Goal: Task Accomplishment & Management: Complete application form

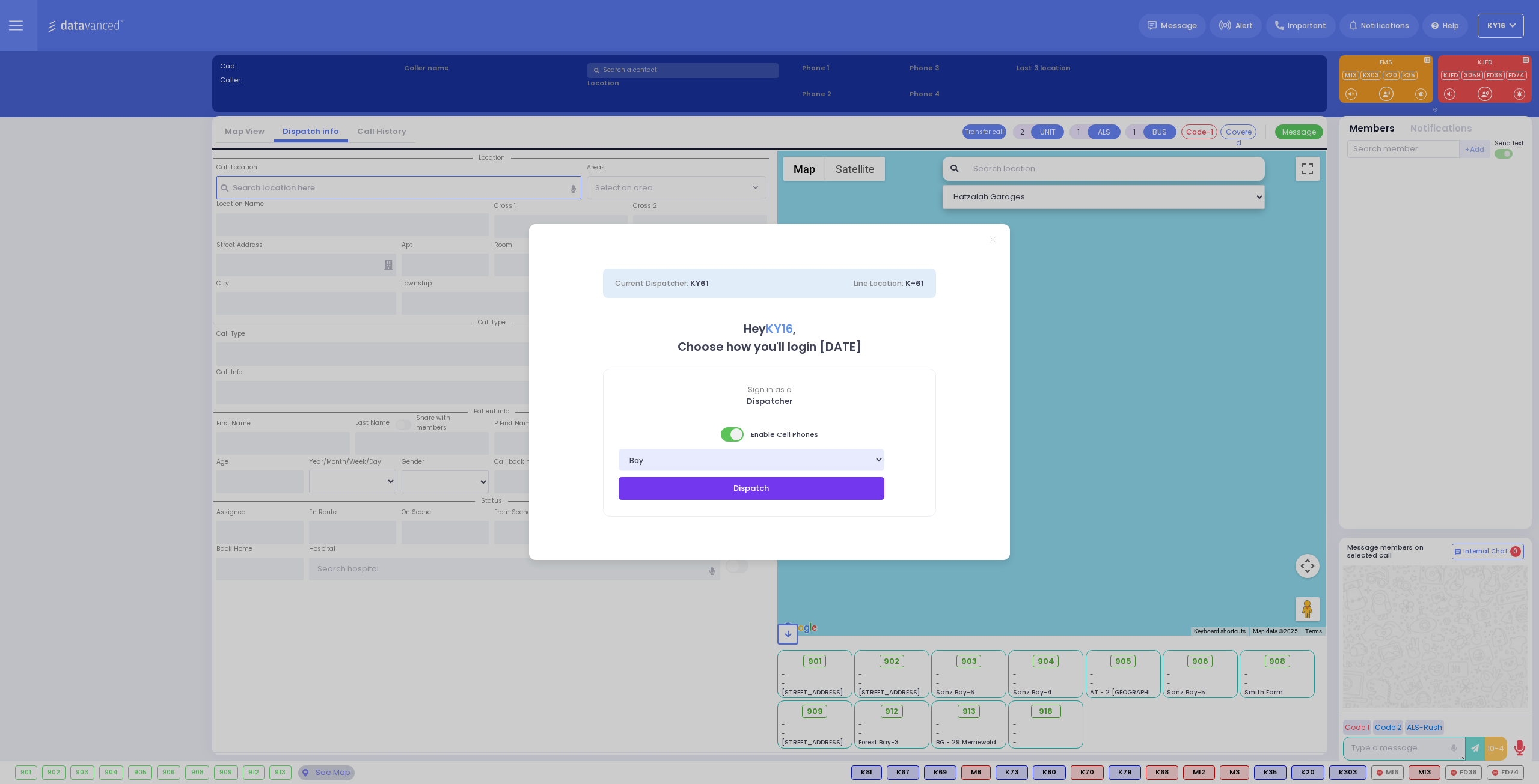
click at [742, 486] on button "Dispatch" at bounding box center [752, 489] width 266 height 23
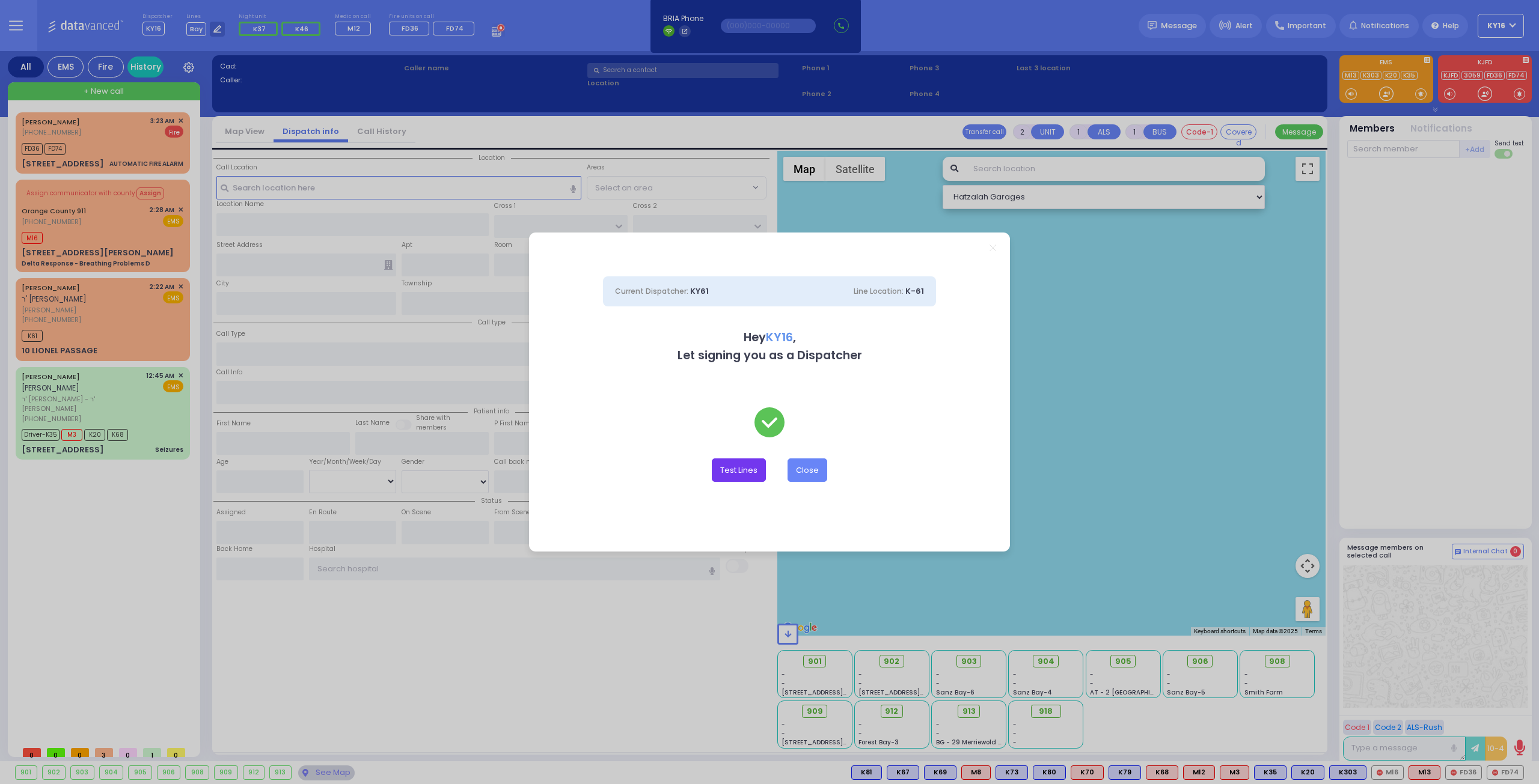
click at [743, 473] on button "Test Lines" at bounding box center [739, 470] width 54 height 23
type input "8457831212"
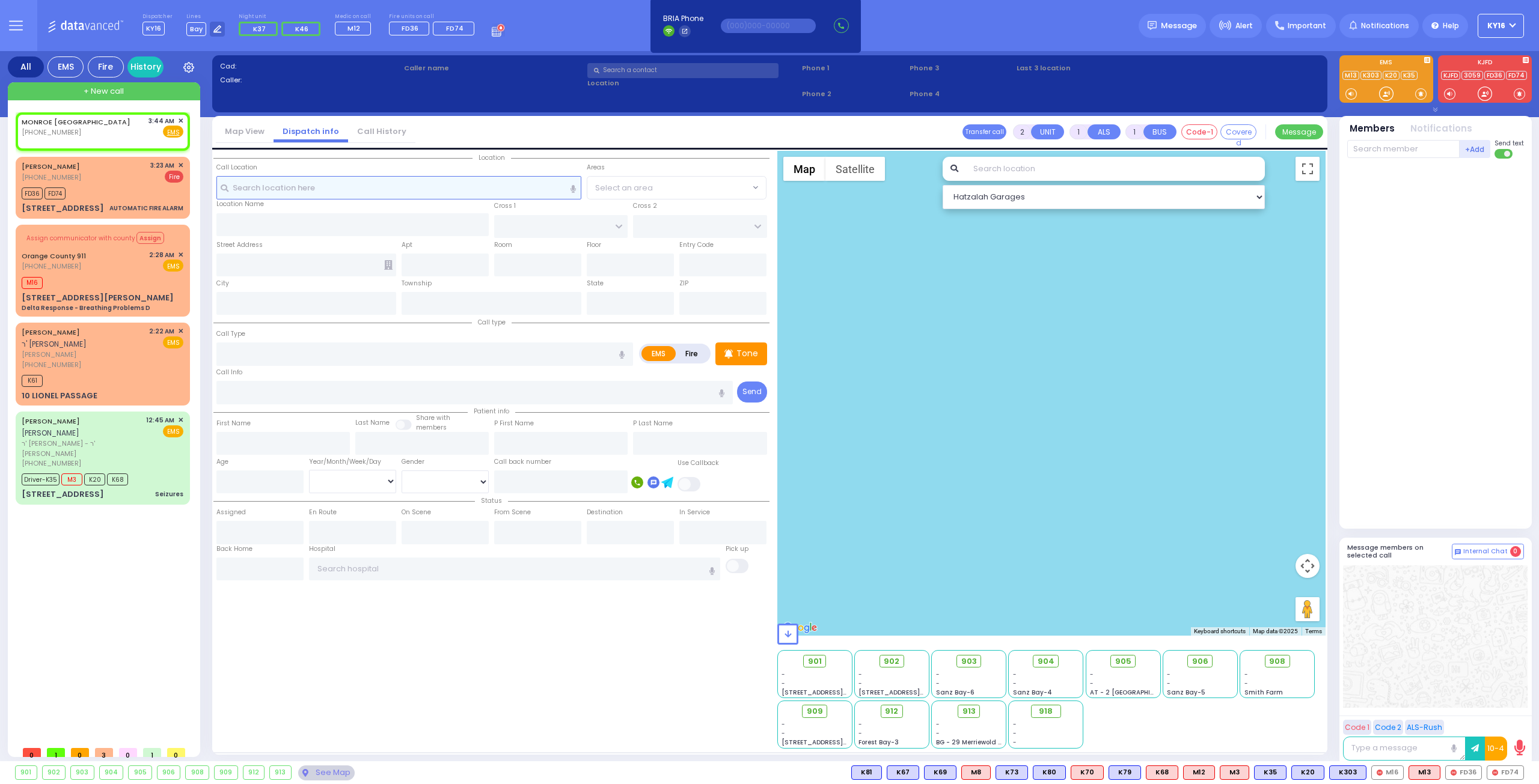
select select
radio input "true"
select select
type input "03:44"
select select "Hatzalah Garages"
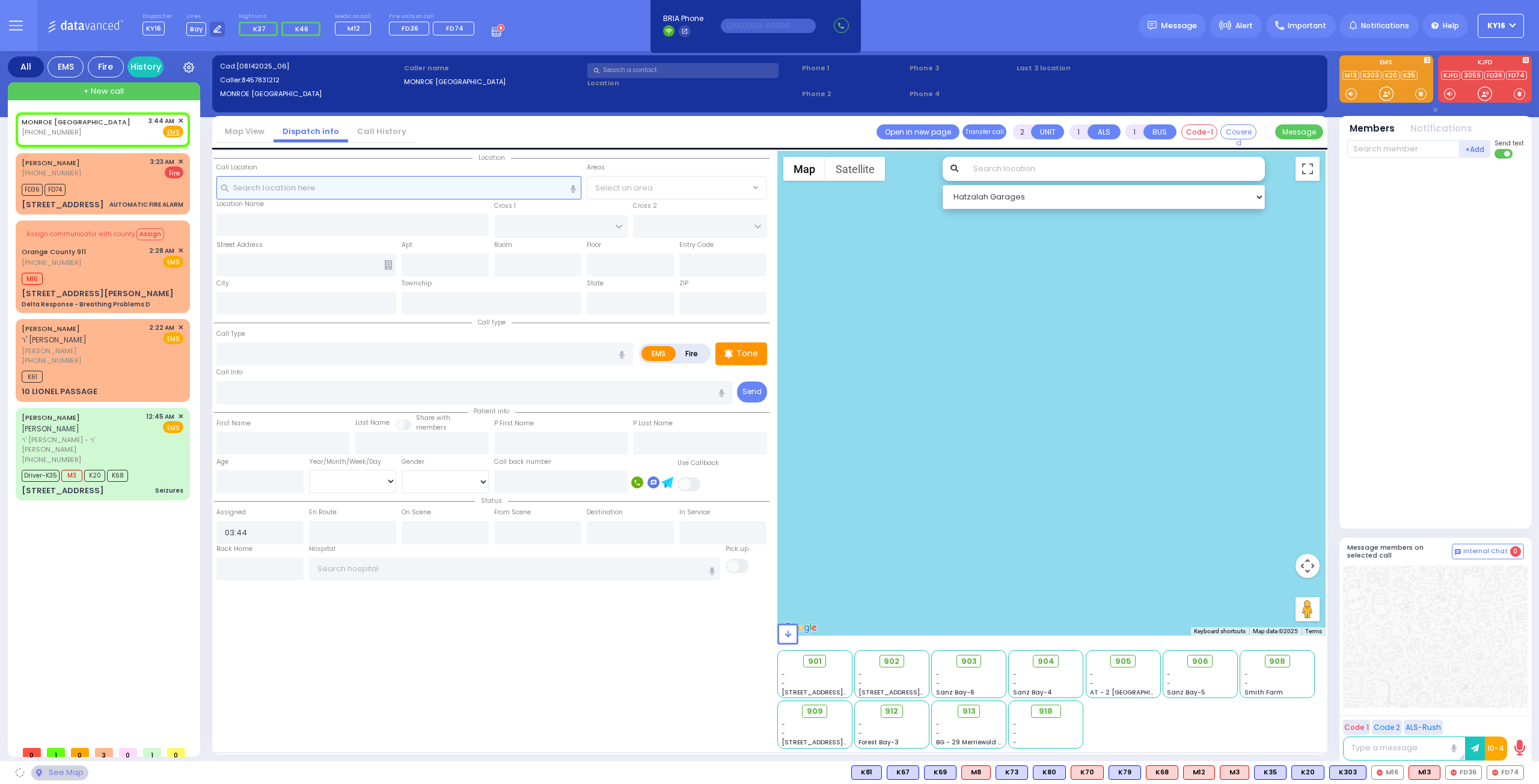
select select
radio input "true"
select select
select select "Hatzalah Garages"
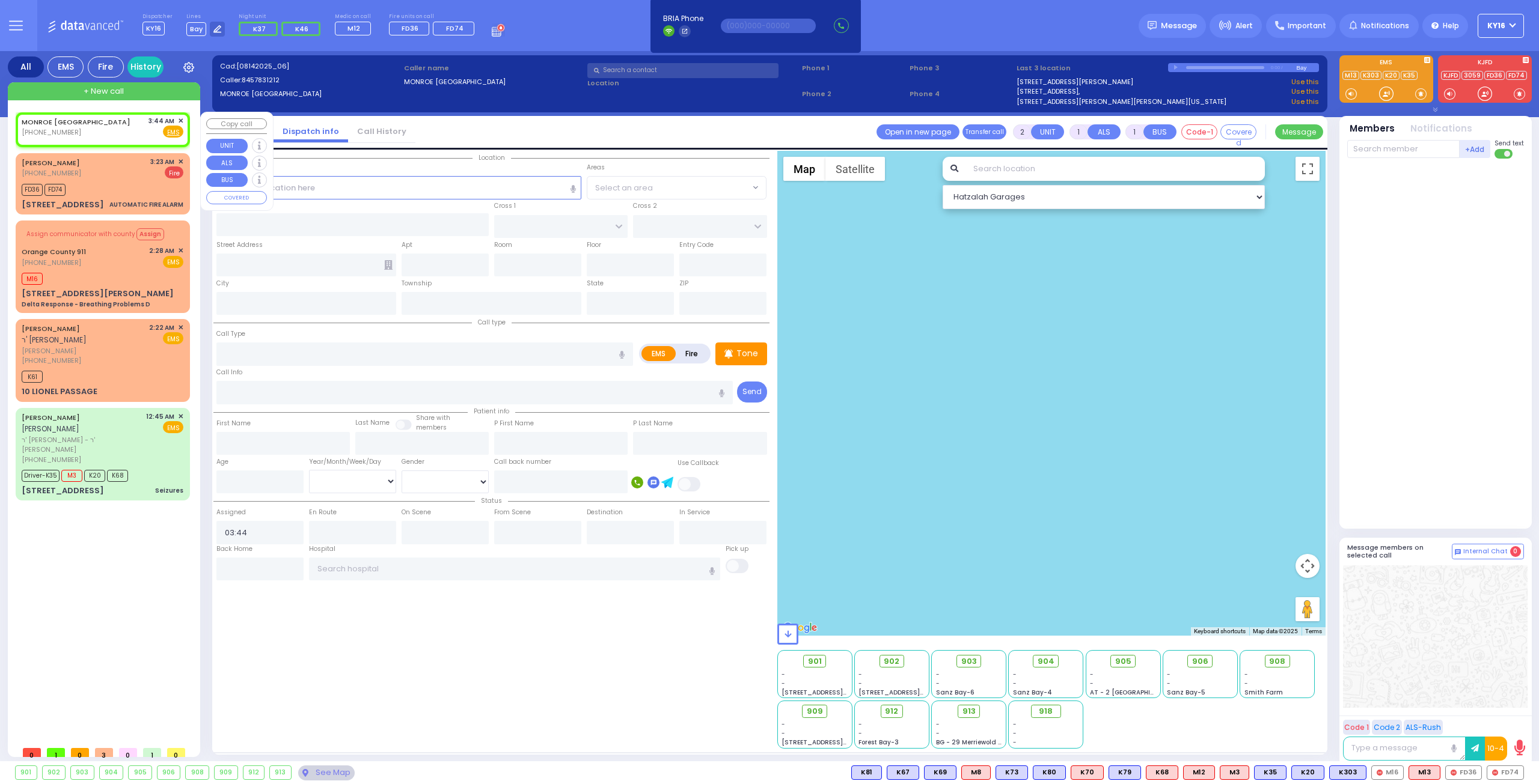
click at [178, 118] on span "✕" at bounding box center [180, 121] width 6 height 10
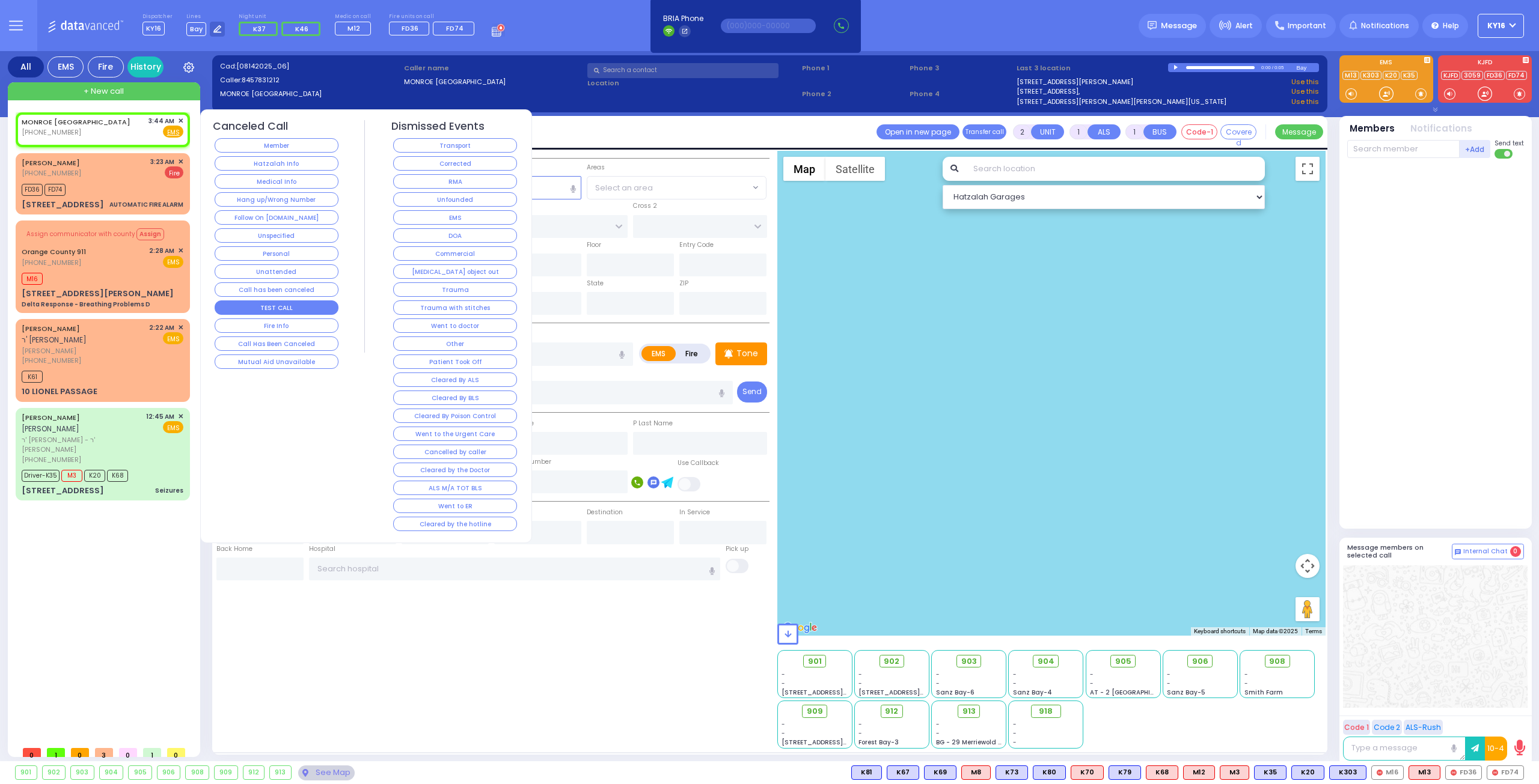
click at [293, 302] on button "TEST CALL" at bounding box center [277, 307] width 124 height 14
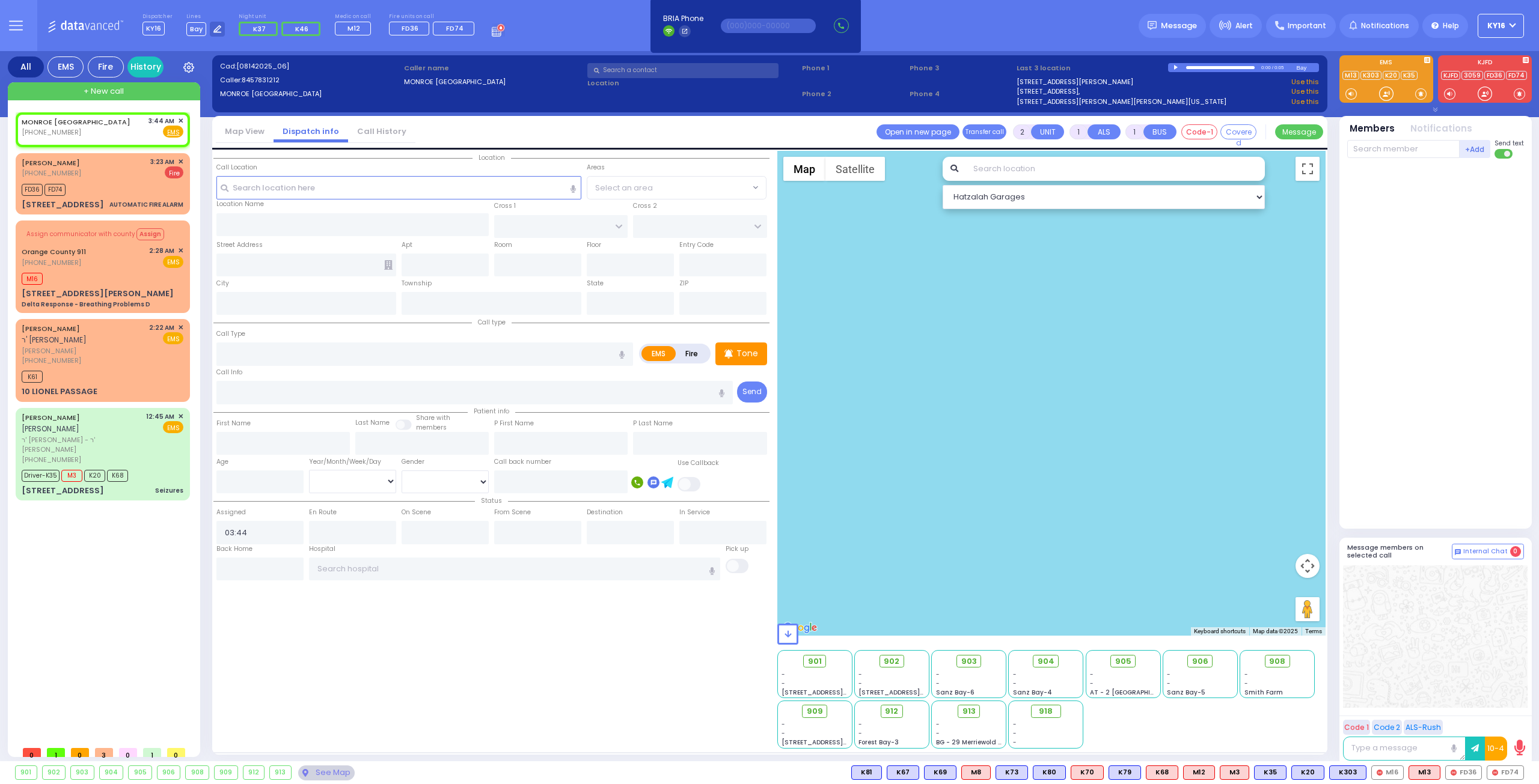
select select
radio input "true"
select select
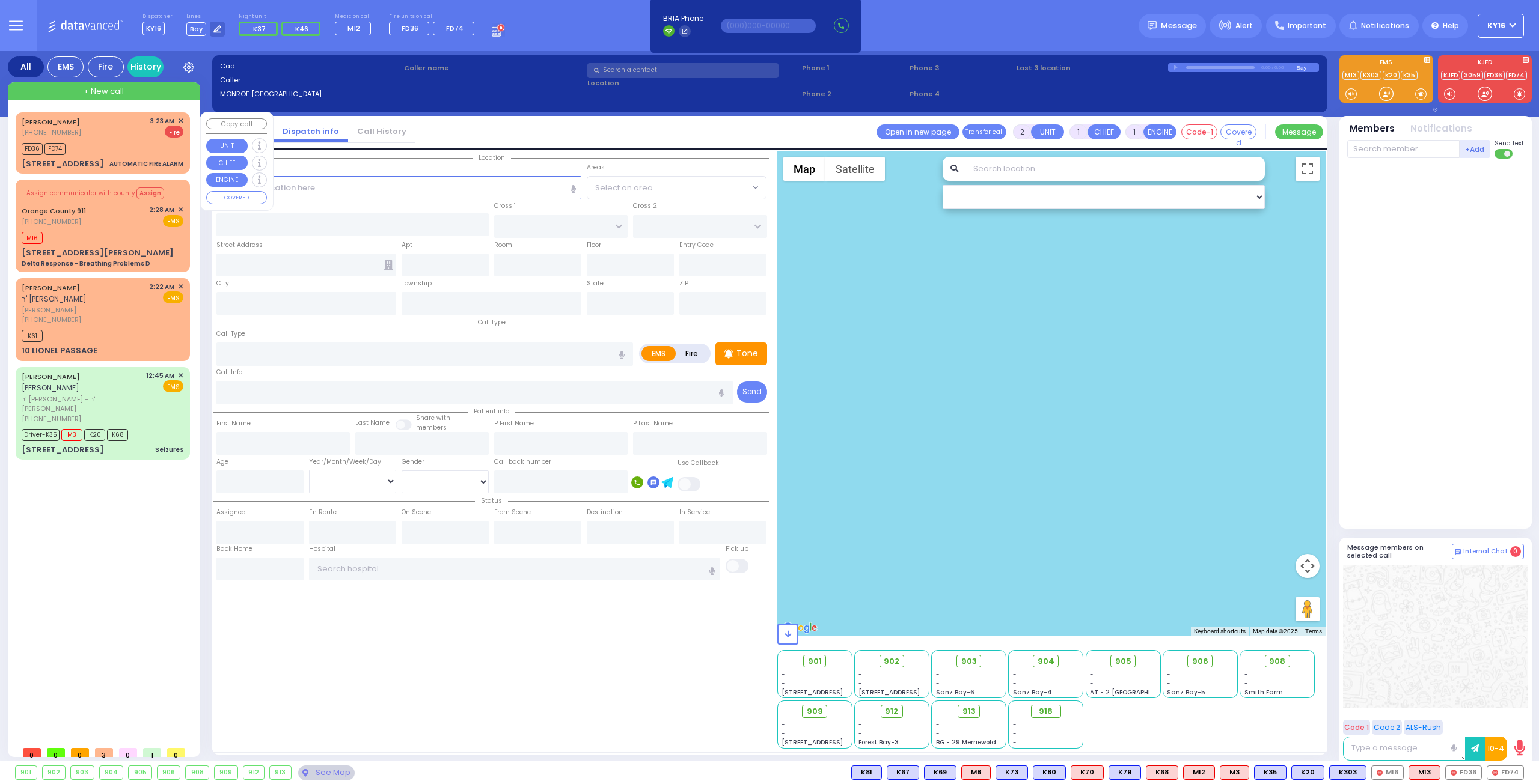
click at [151, 140] on div "FD36 FD74" at bounding box center [102, 147] width 162 height 15
type input "3"
select select
type input "AUTOMATIC FIRE ALARM"
radio input "false"
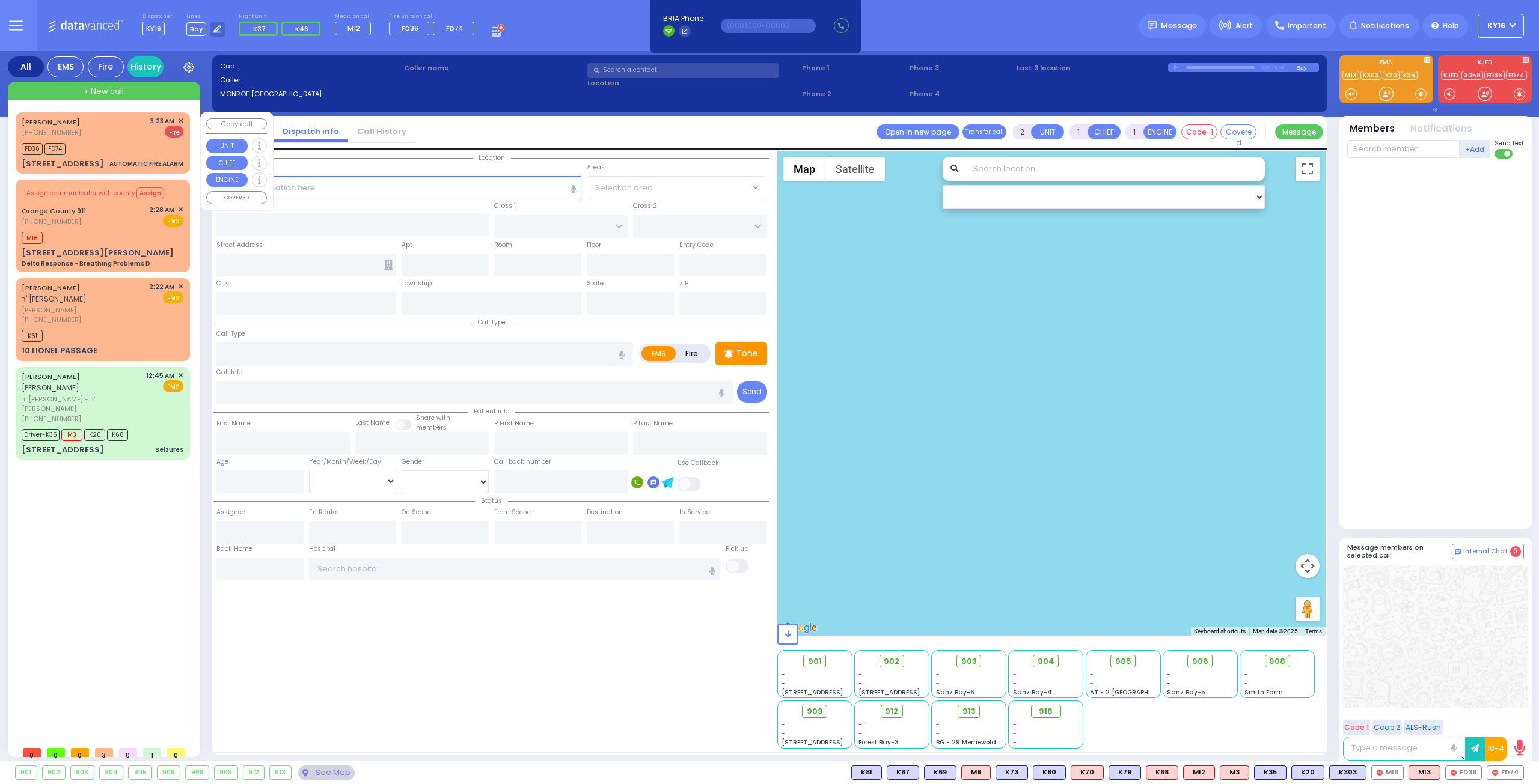
radio input "true"
type input "[PERSON_NAME]"
select select
type input "03:23"
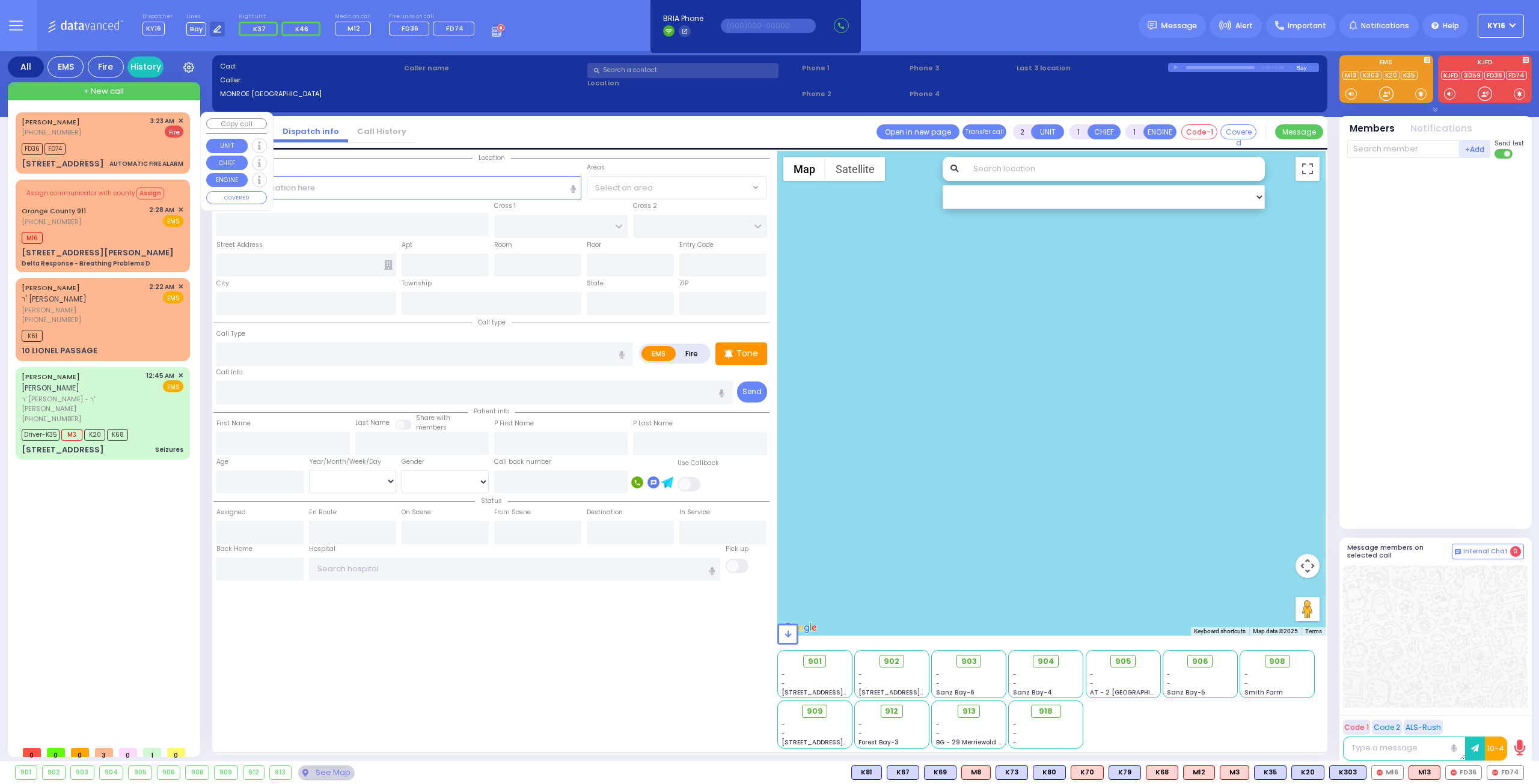
type input "03:25"
type input "[GEOGRAPHIC_DATA]"
type input "[PERSON_NAME]"
type input "[STREET_ADDRESS]"
type input "111"
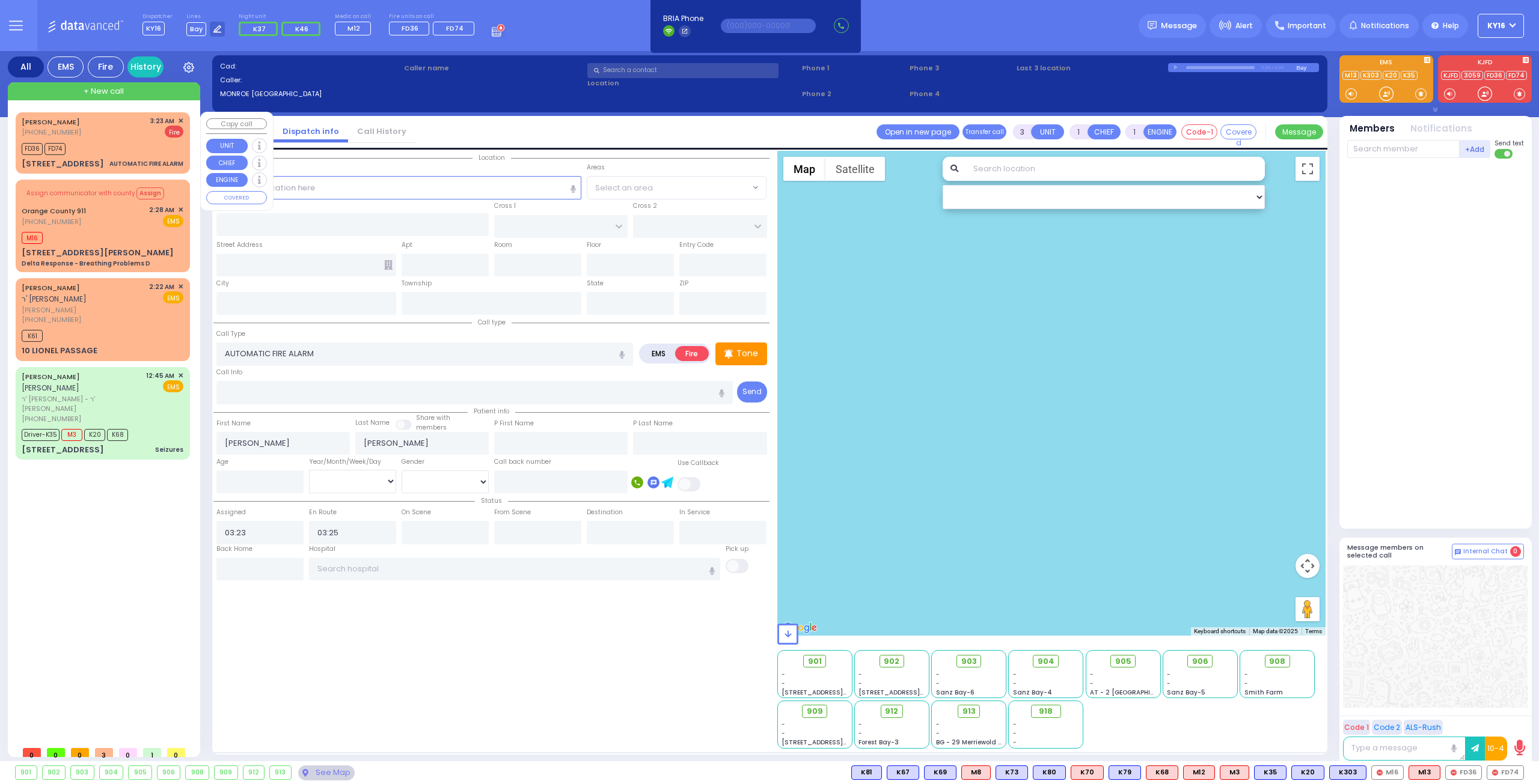
type input "[PERSON_NAME]"
type input "[US_STATE]"
type input "10950"
select select "Hatzalah Garages"
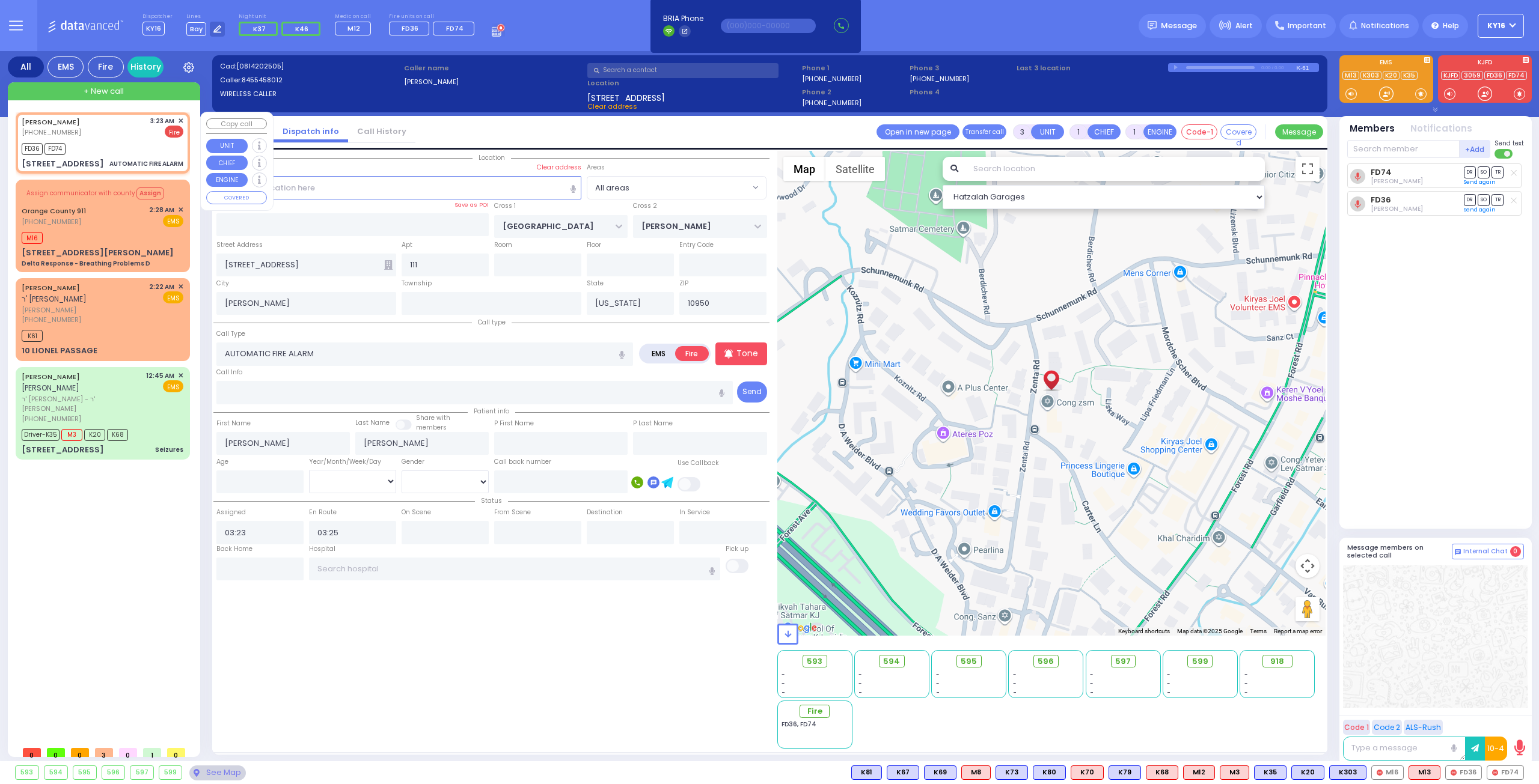
click at [182, 116] on span "✕" at bounding box center [180, 121] width 6 height 10
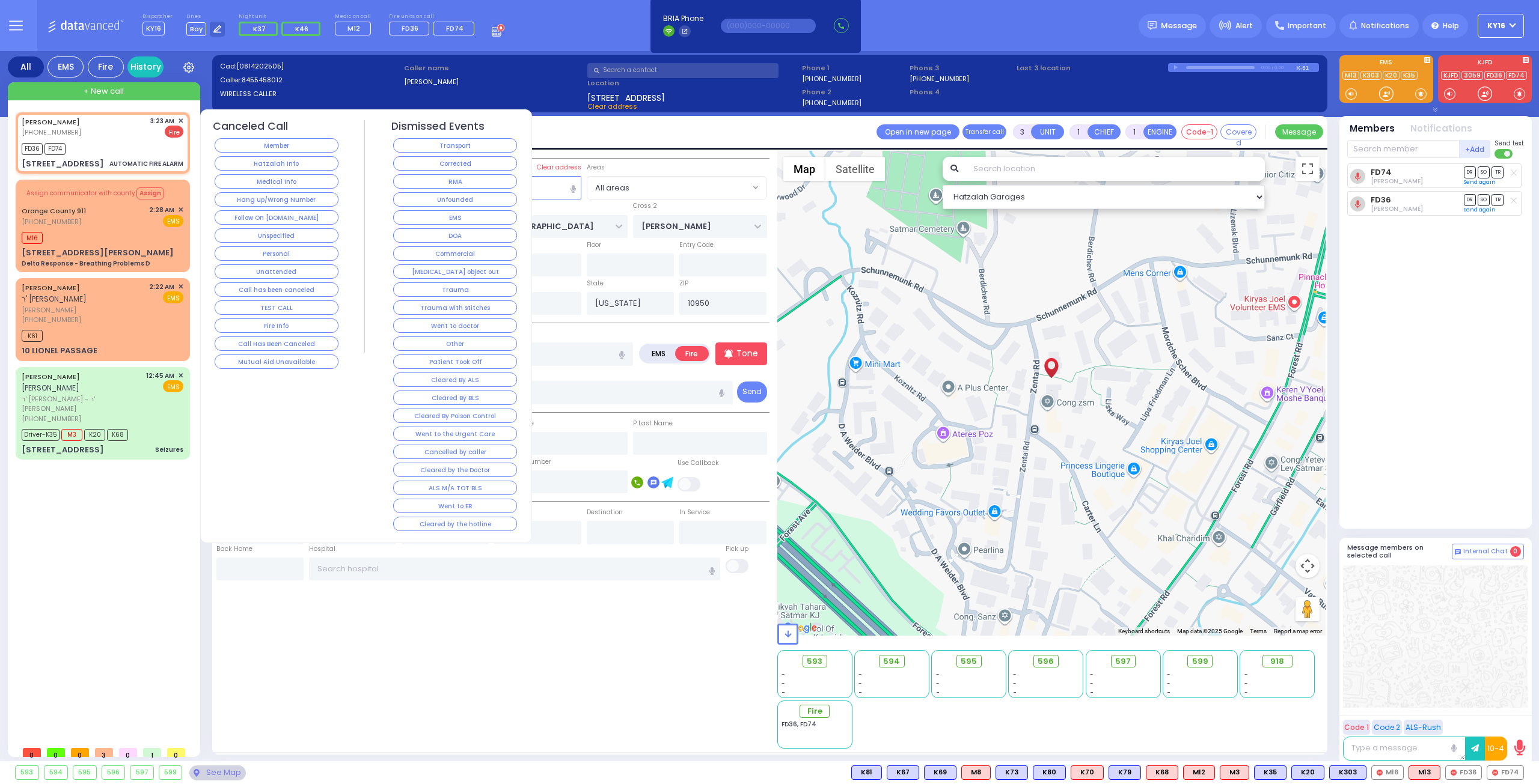
click at [467, 157] on button "Corrected" at bounding box center [455, 163] width 124 height 14
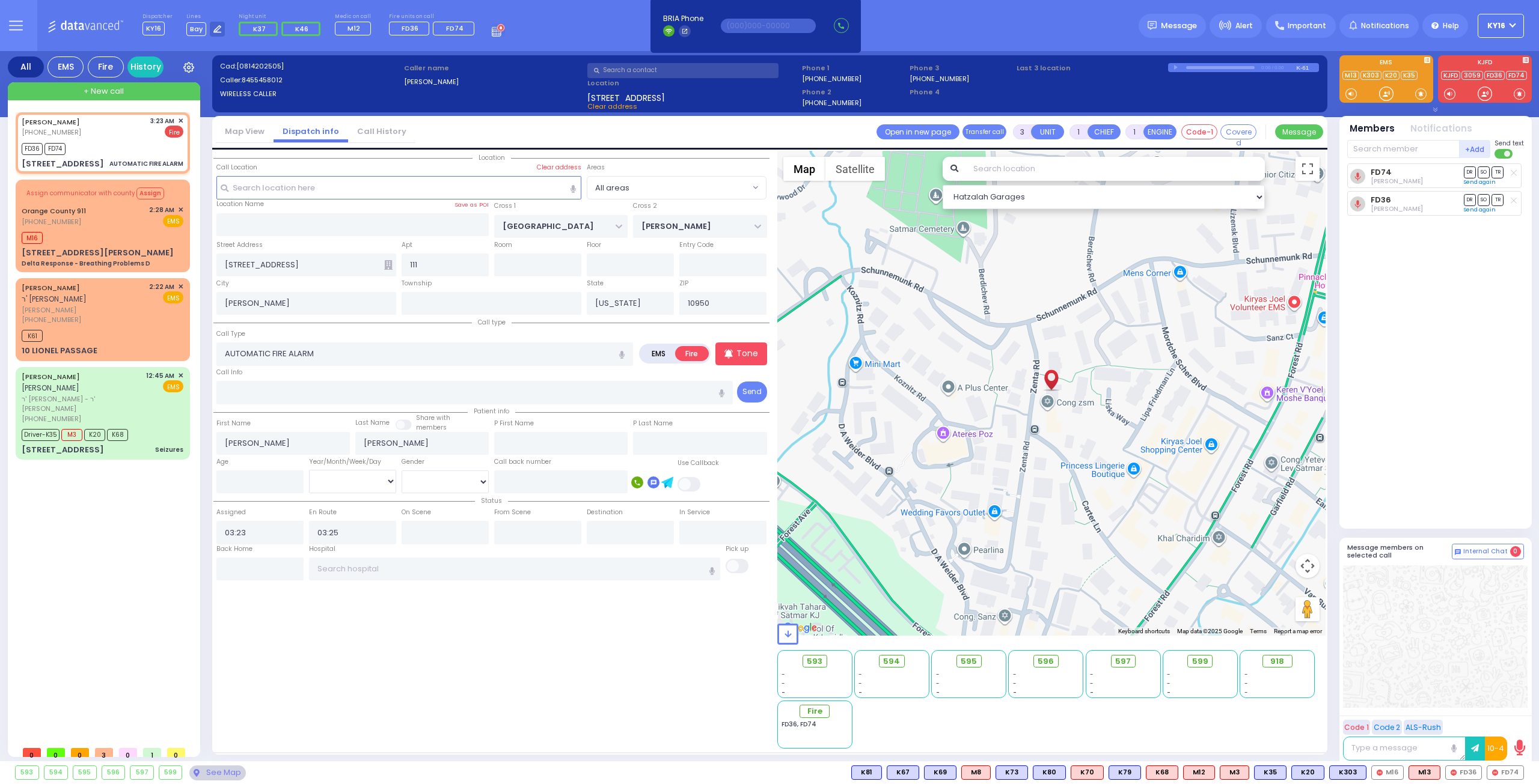
select select
radio input "true"
select select
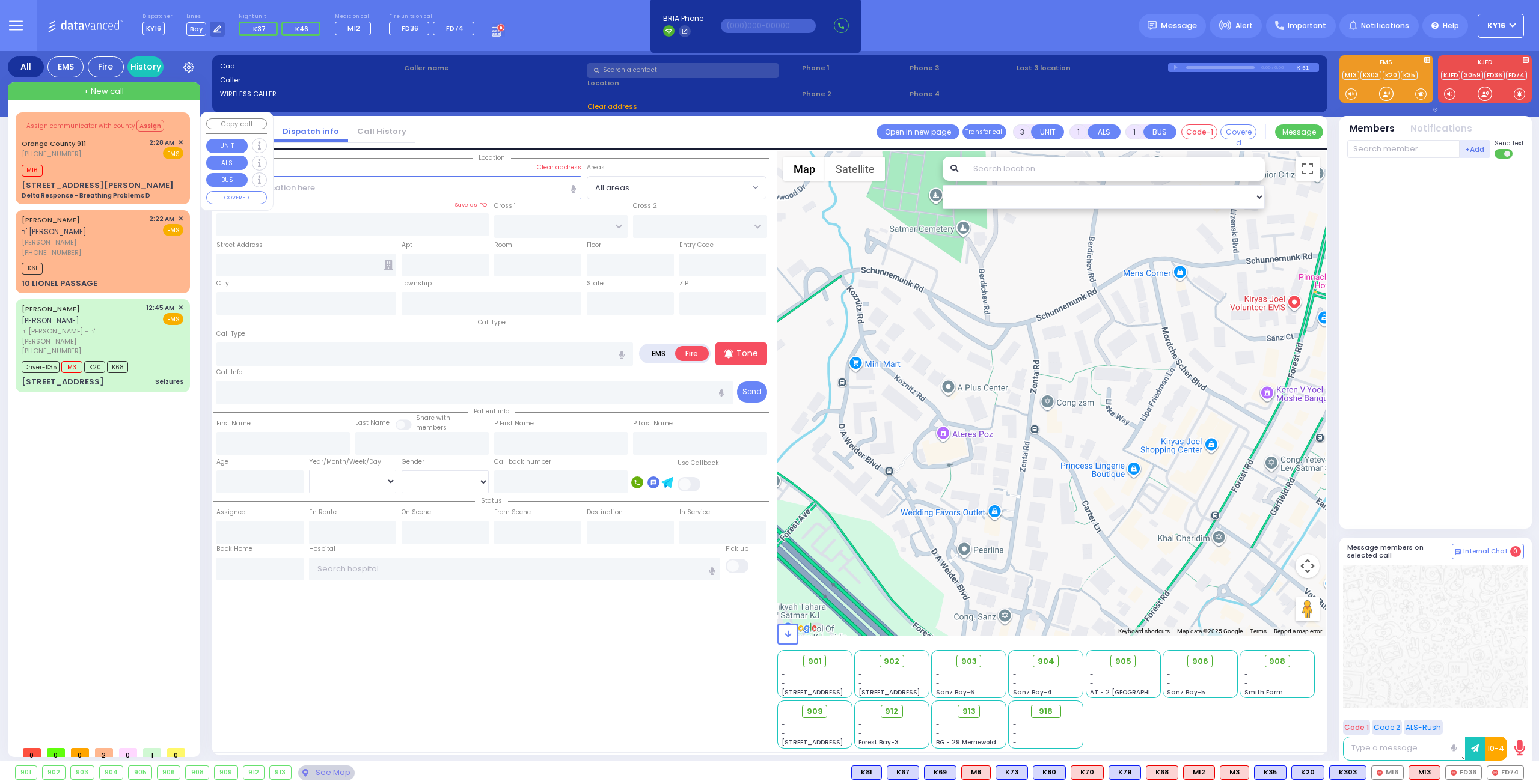
click at [163, 178] on div "Assign communicator with county Assign [GEOGRAPHIC_DATA] 911 [PHONE_NUMBER] 2:2…" at bounding box center [103, 158] width 169 height 88
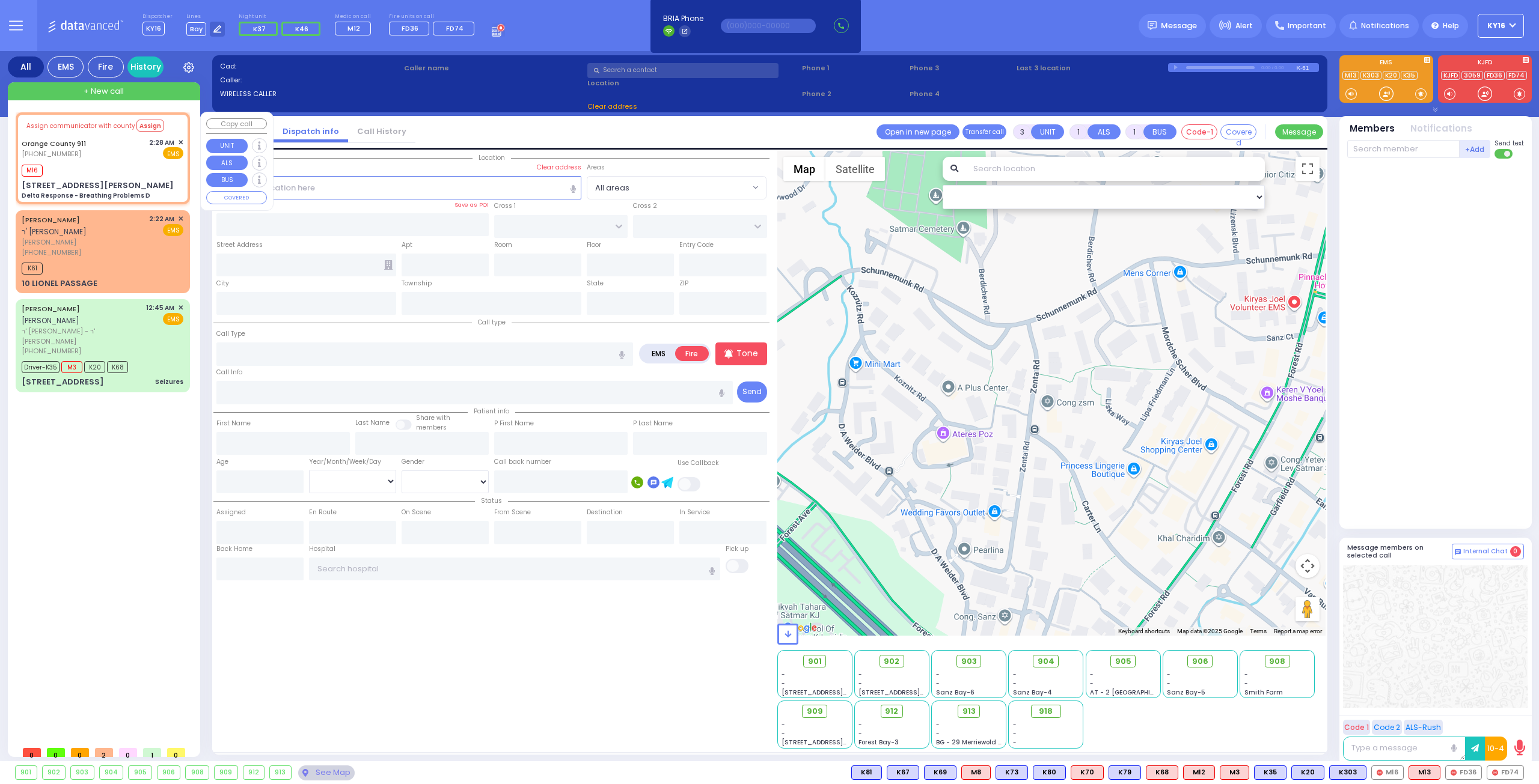
type input "6"
select select
type input "Delta Response - Breathing Problems D"
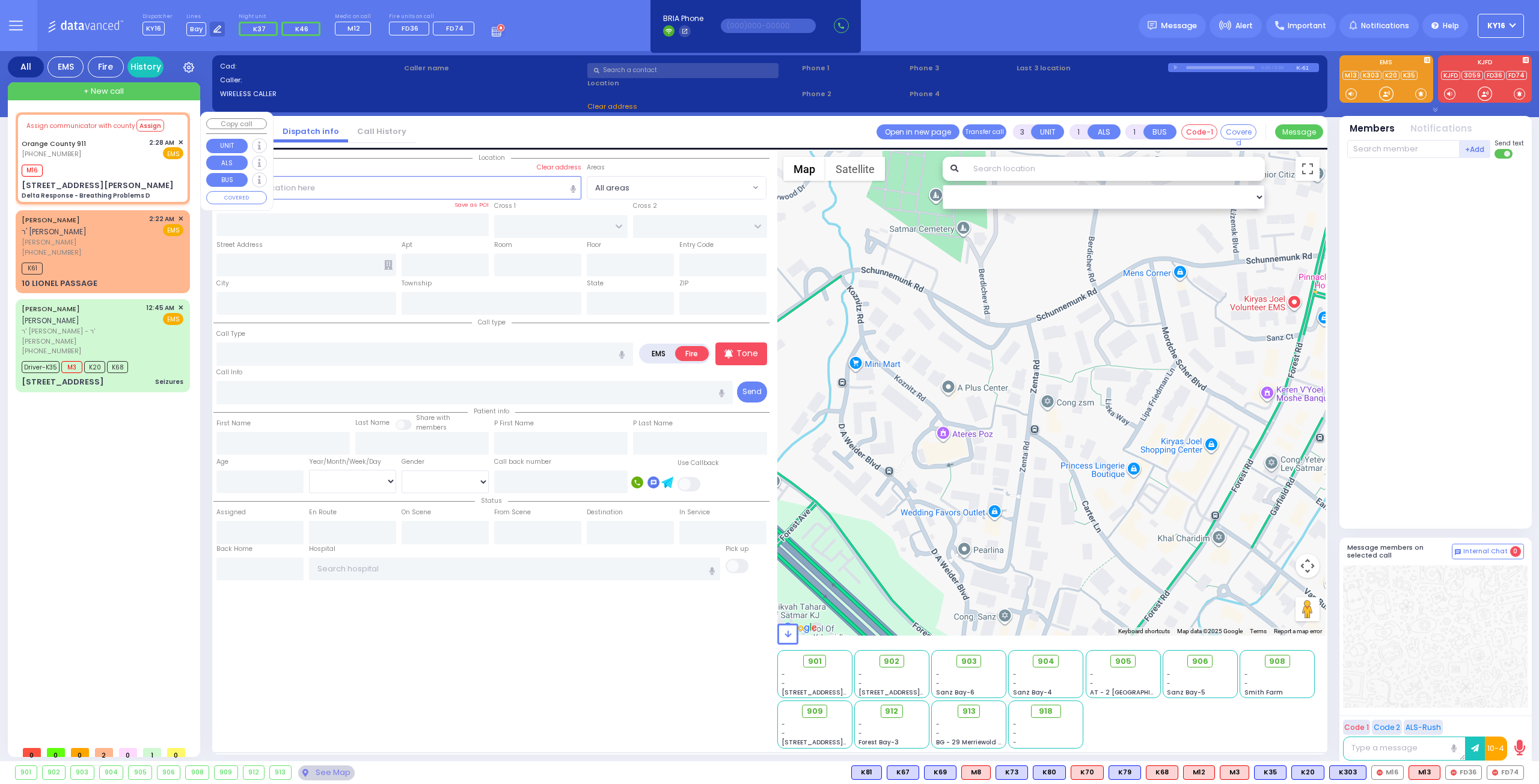
radio input "true"
type input "Nature: : Delta Response - Breathing Problems D Address: : [STREET_ADDRESS][GEO…"
select select
type input "02:47"
select select "Hatzalah Garages"
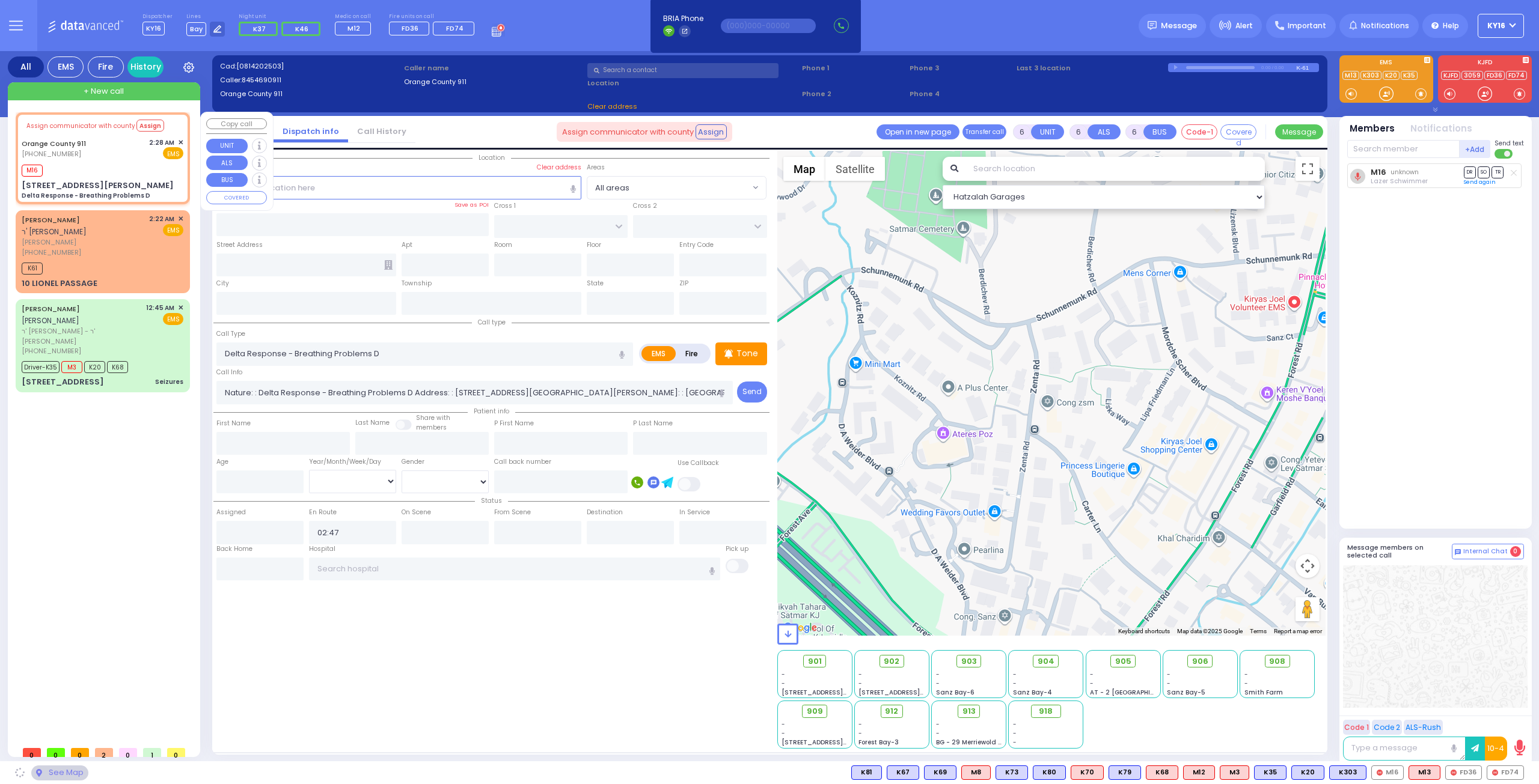
type input "[STREET_ADDRESS][PERSON_NAME]"
type input "Monroe"
type input "[US_STATE]"
type input "10950"
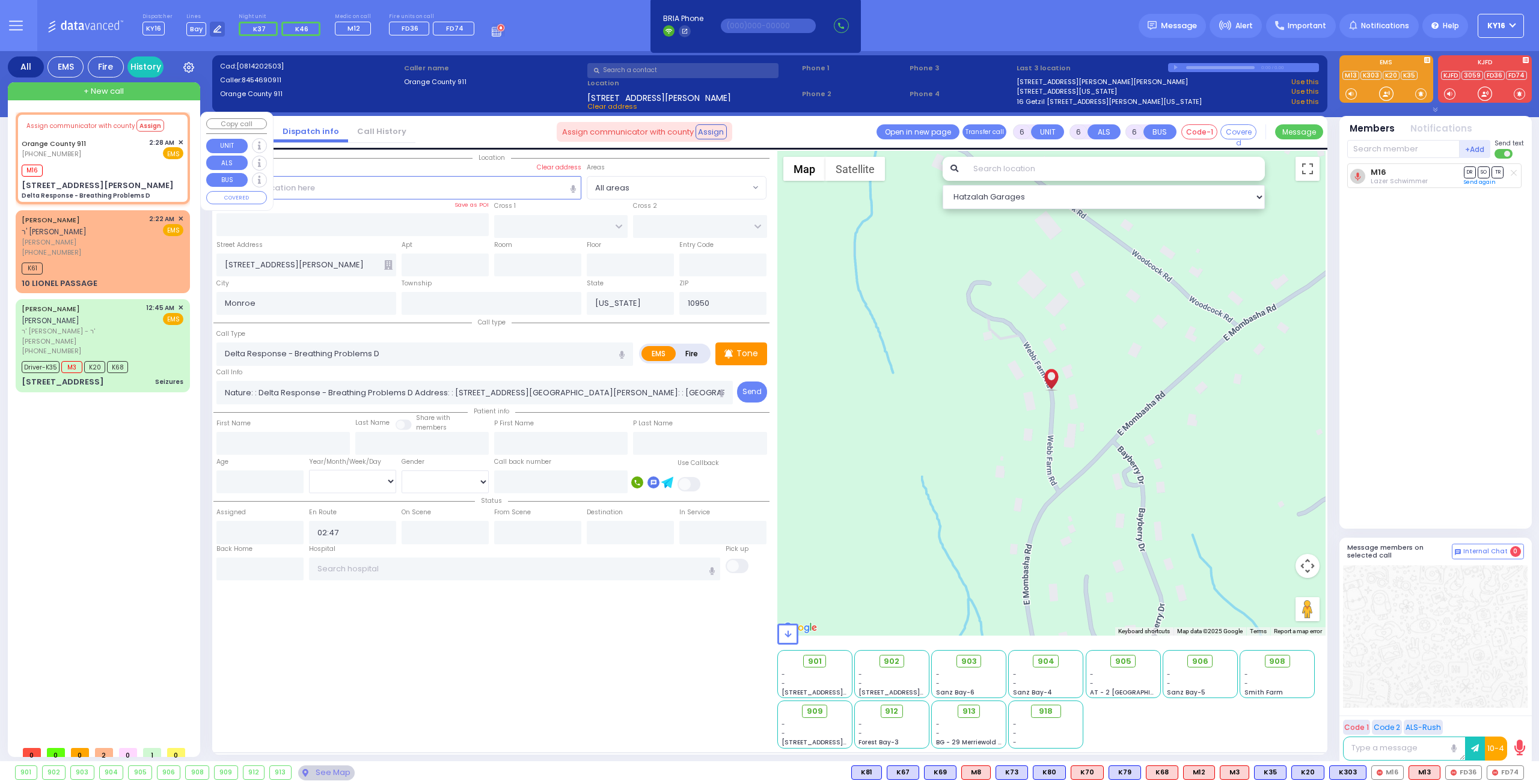
click at [180, 138] on span "✕" at bounding box center [180, 143] width 6 height 10
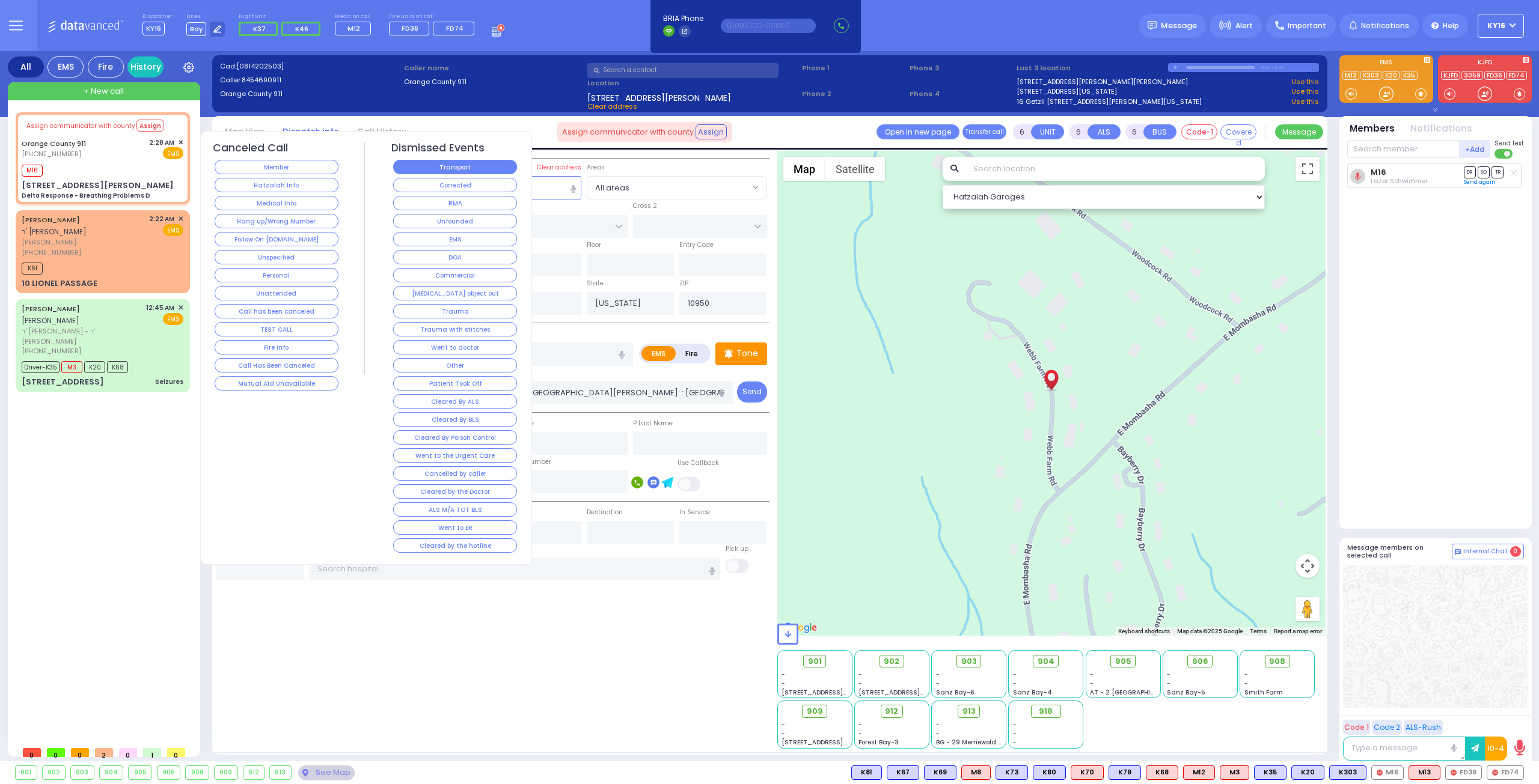
click at [424, 164] on button "Transport" at bounding box center [455, 167] width 124 height 14
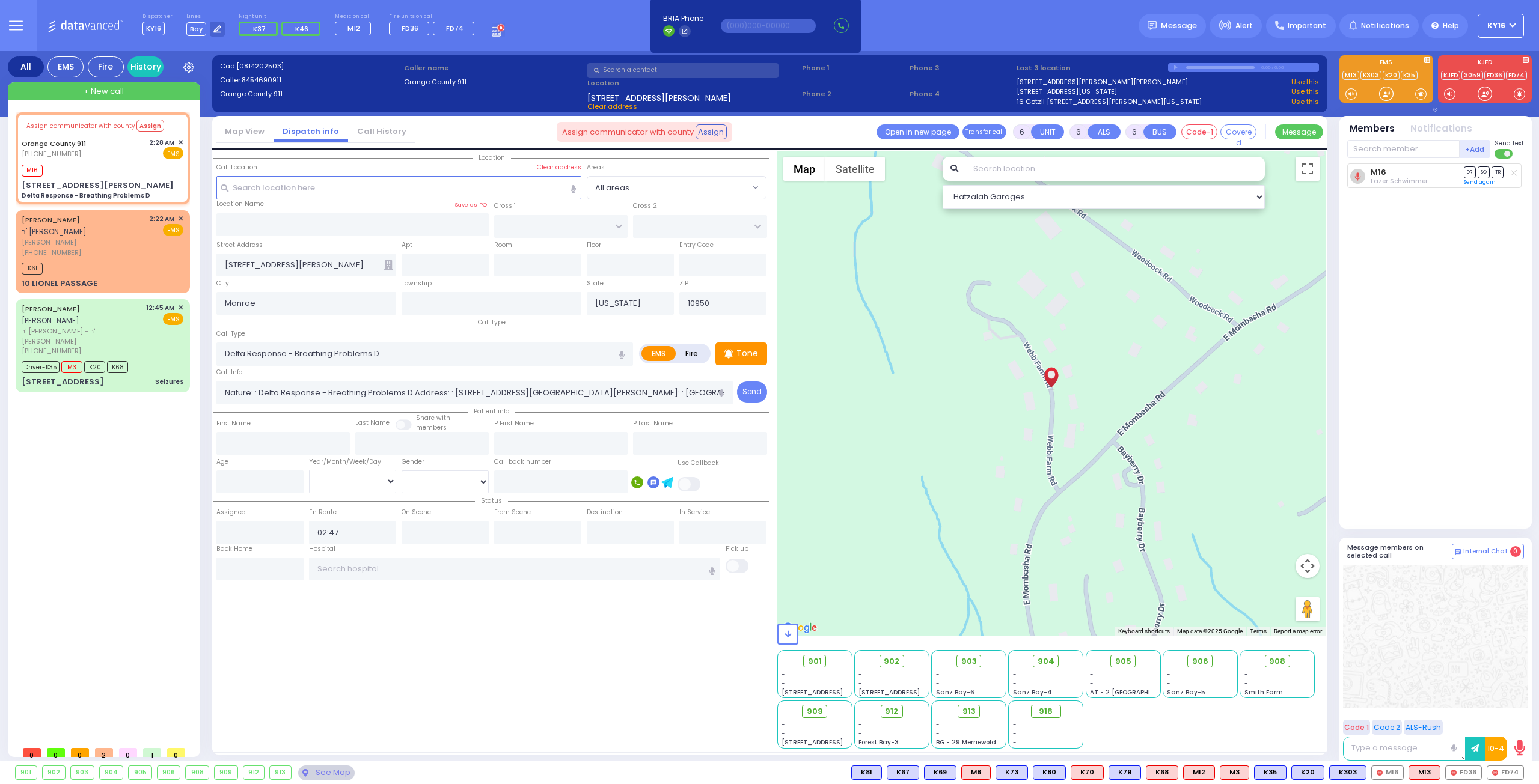
select select
radio input "true"
select select
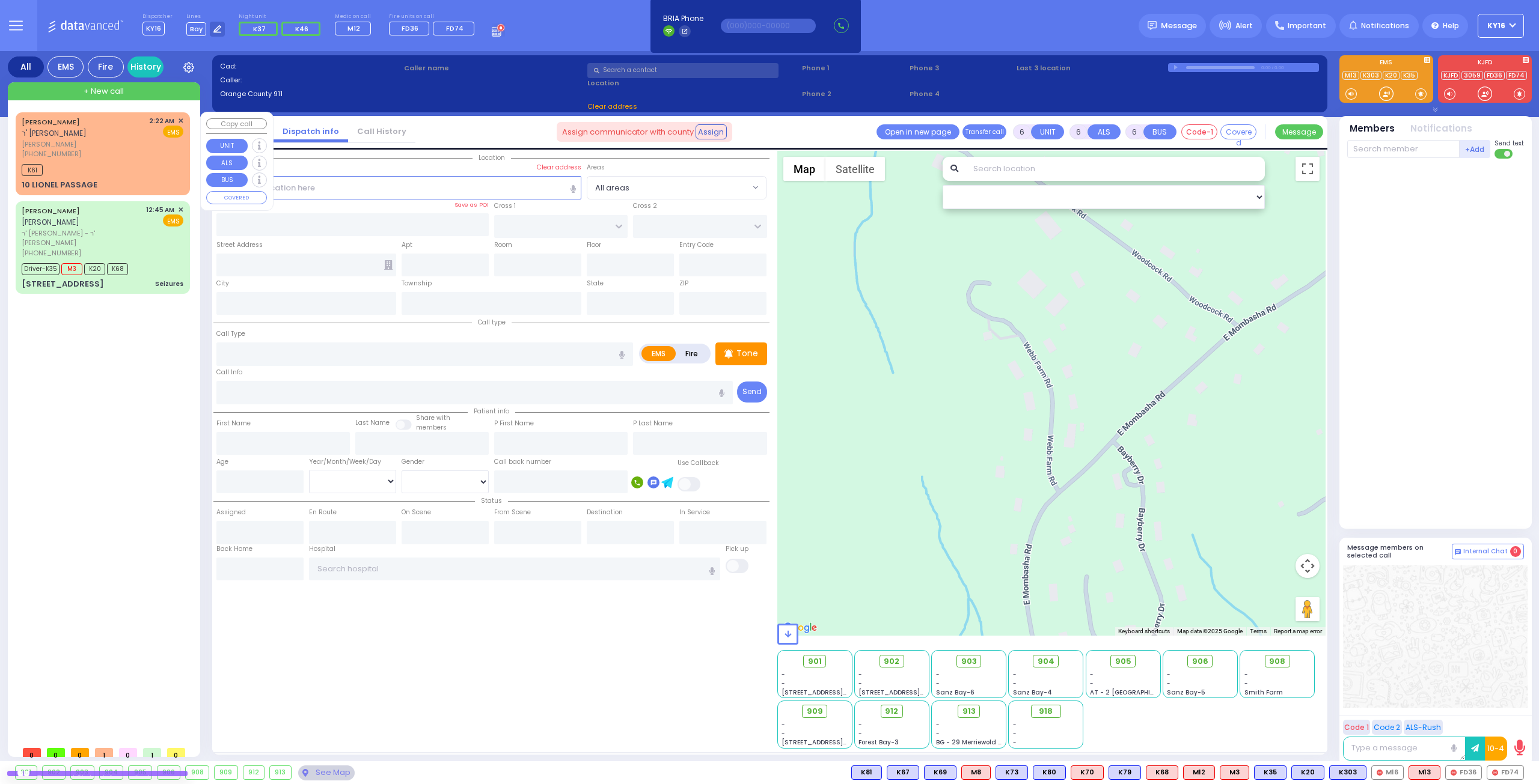
click at [152, 161] on div "K61" at bounding box center [102, 169] width 162 height 15
type input "2"
type input "1"
select select
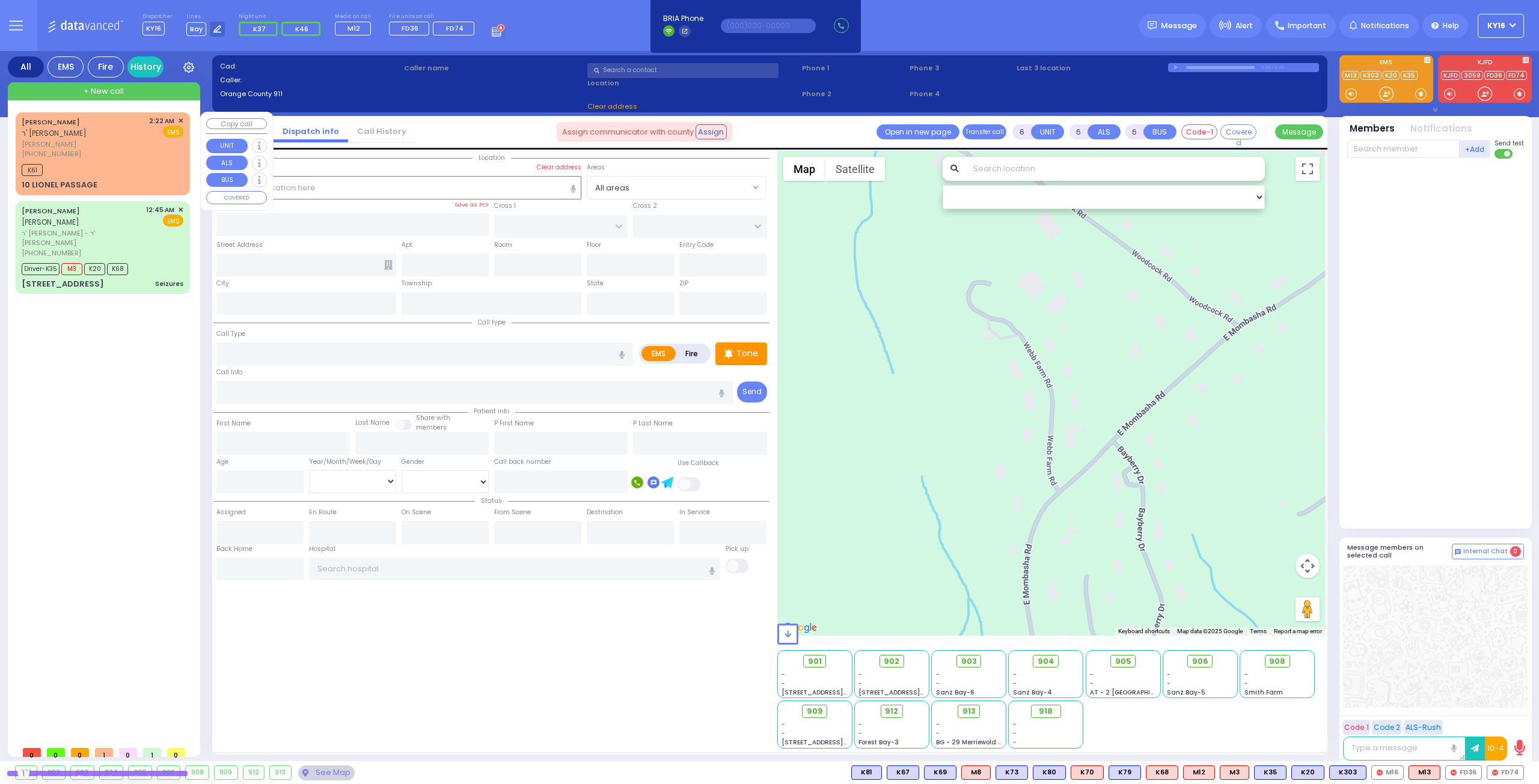
radio input "true"
type input "[PERSON_NAME]"
type input "BROWN"
select select
type input "02:22"
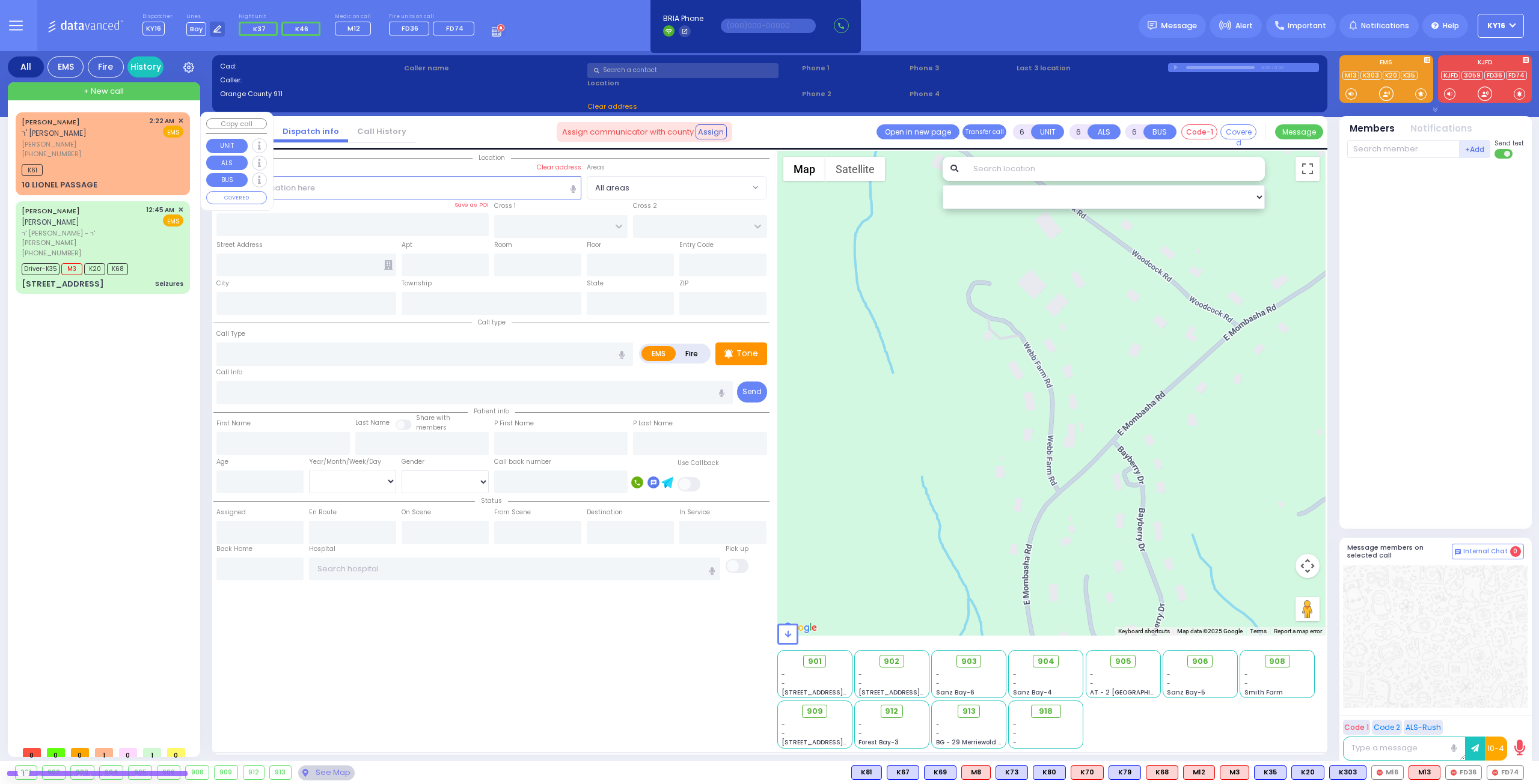
type input "02:52"
select select "Hatzalah Garages"
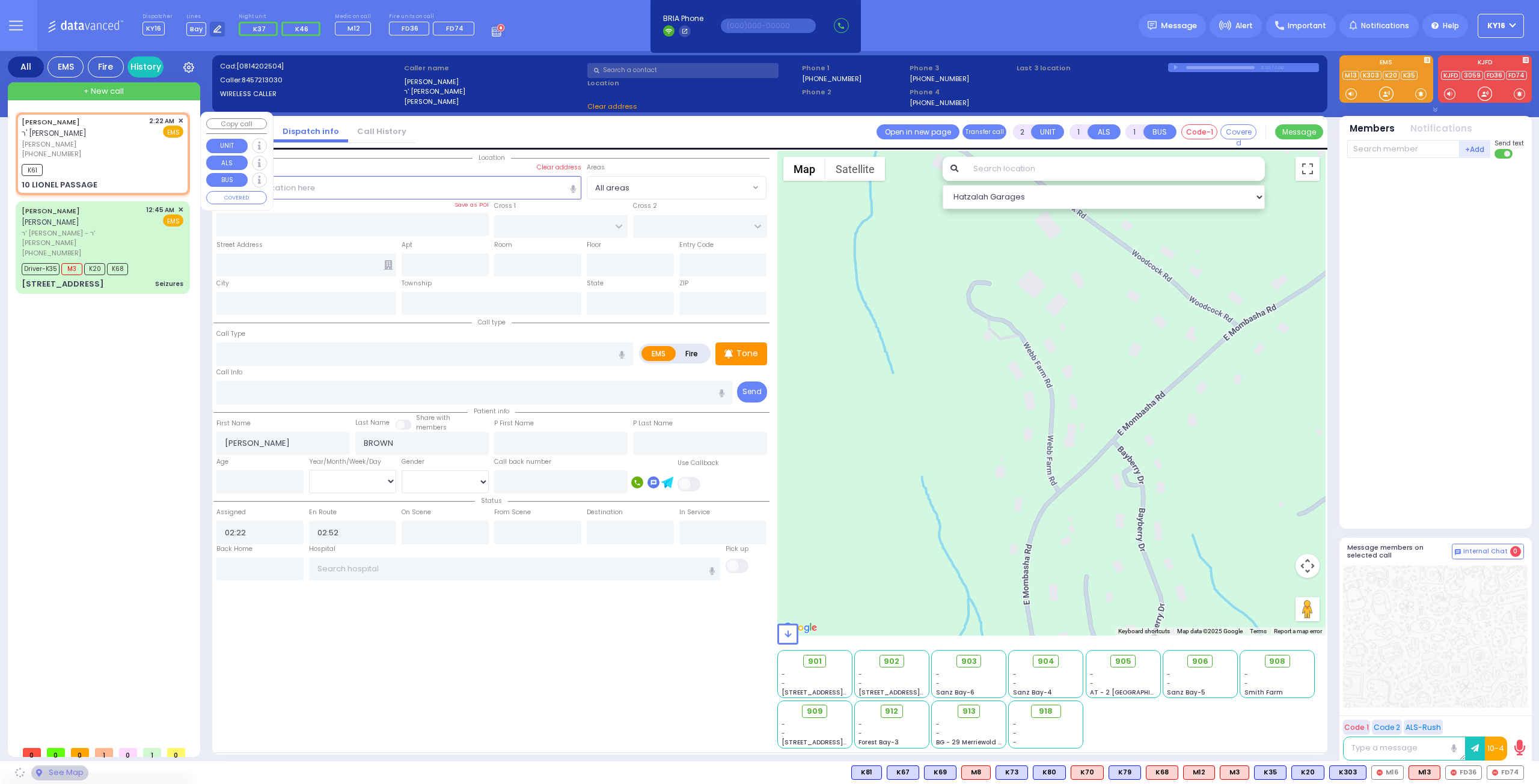
type input "SMITHFIELD SPUR"
type input "[GEOGRAPHIC_DATA]"
type input "10 LIONEL PASSAGE"
type input "Monroe"
type input "[US_STATE]"
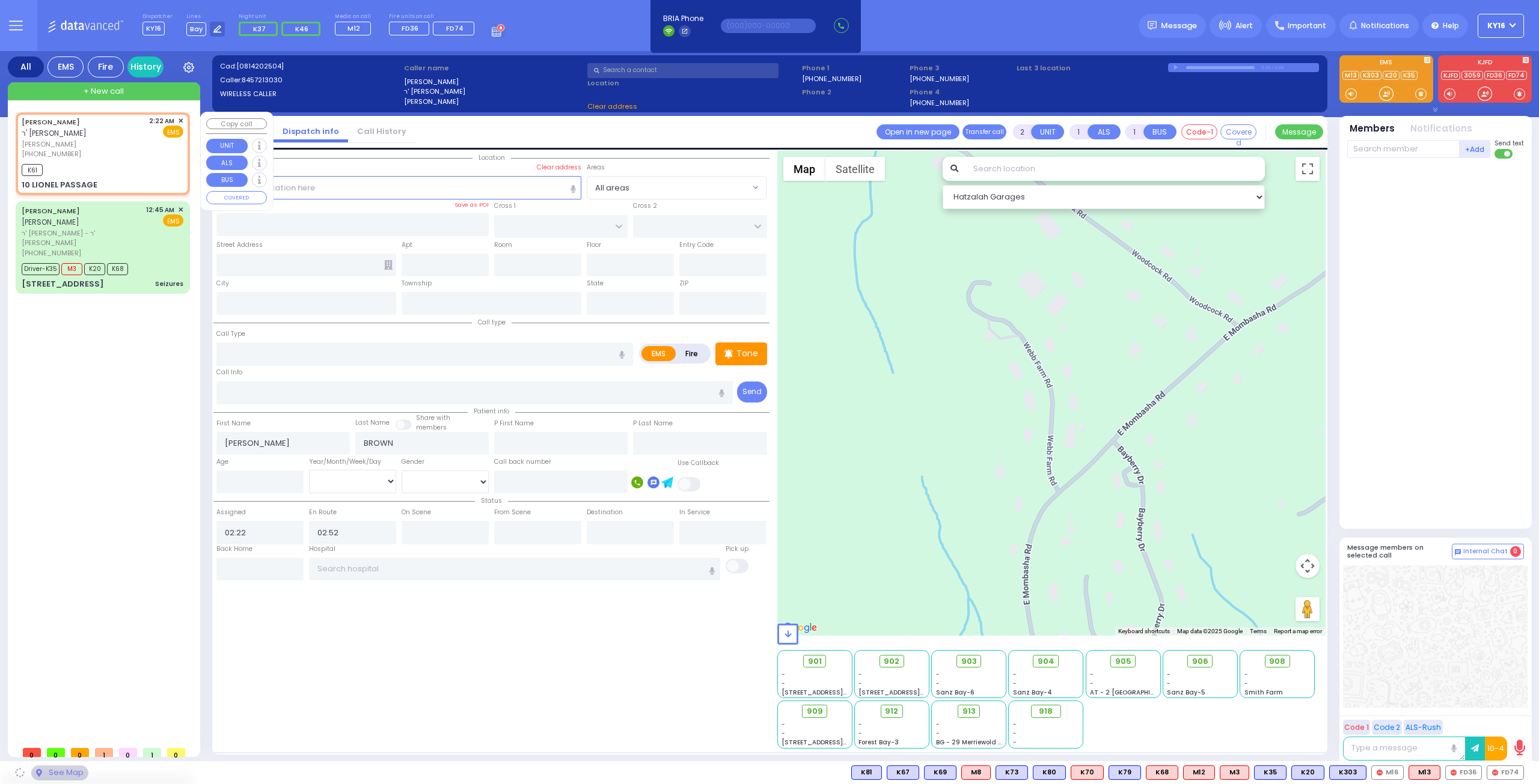
type input "10950"
select select "[GEOGRAPHIC_DATA]"
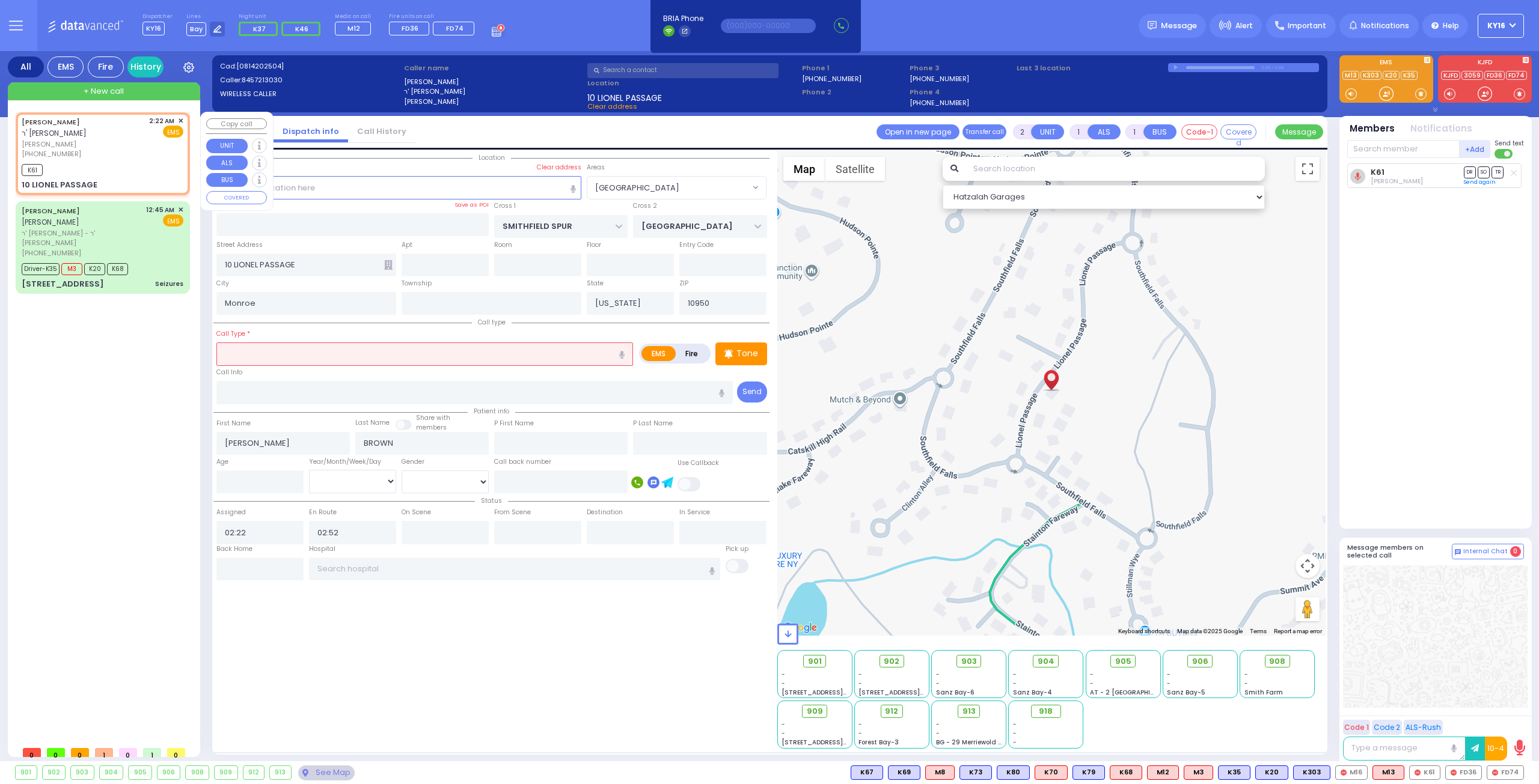
click at [178, 116] on span "✕" at bounding box center [180, 121] width 6 height 10
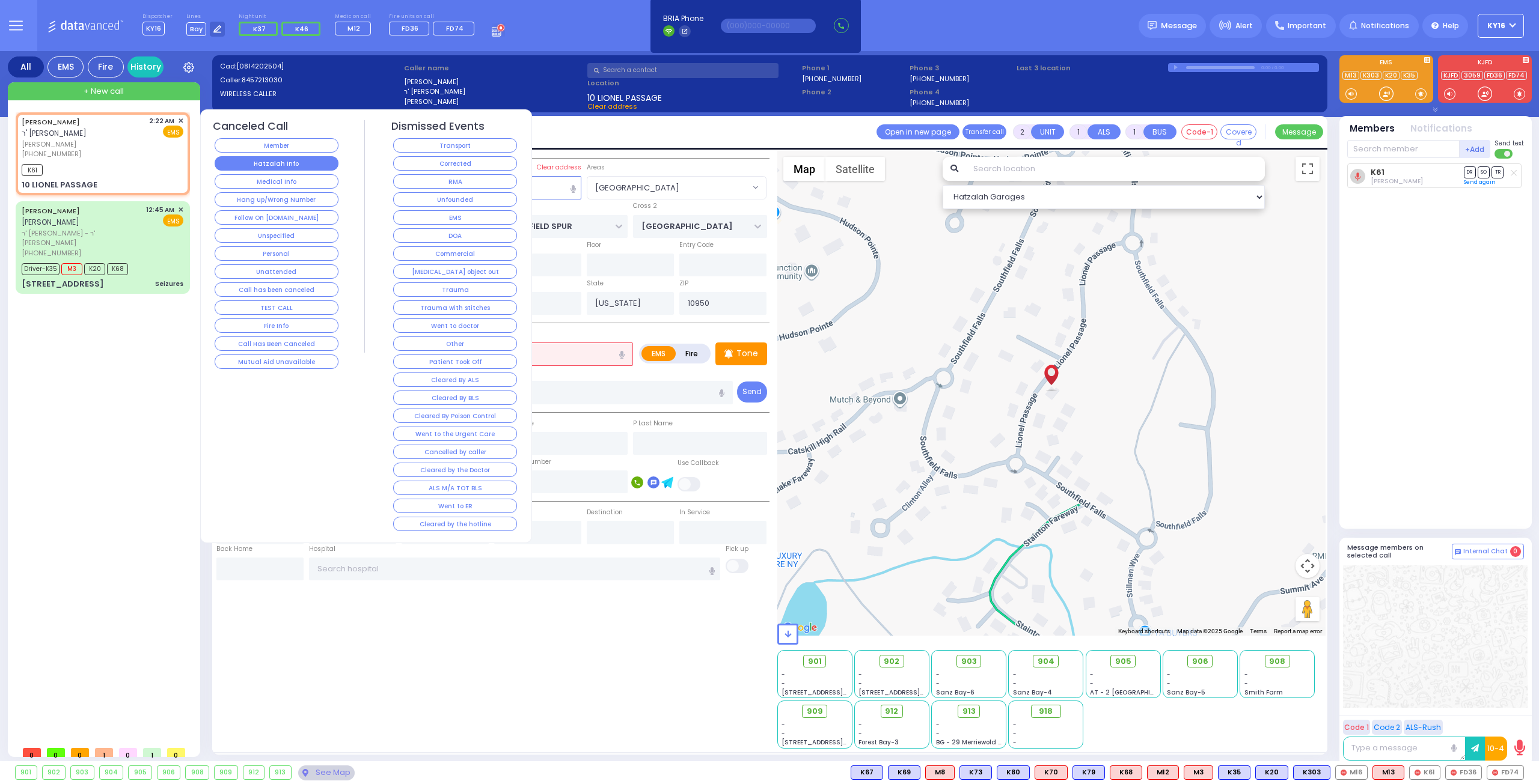
click at [256, 158] on button "Hatzalah Info" at bounding box center [277, 163] width 124 height 14
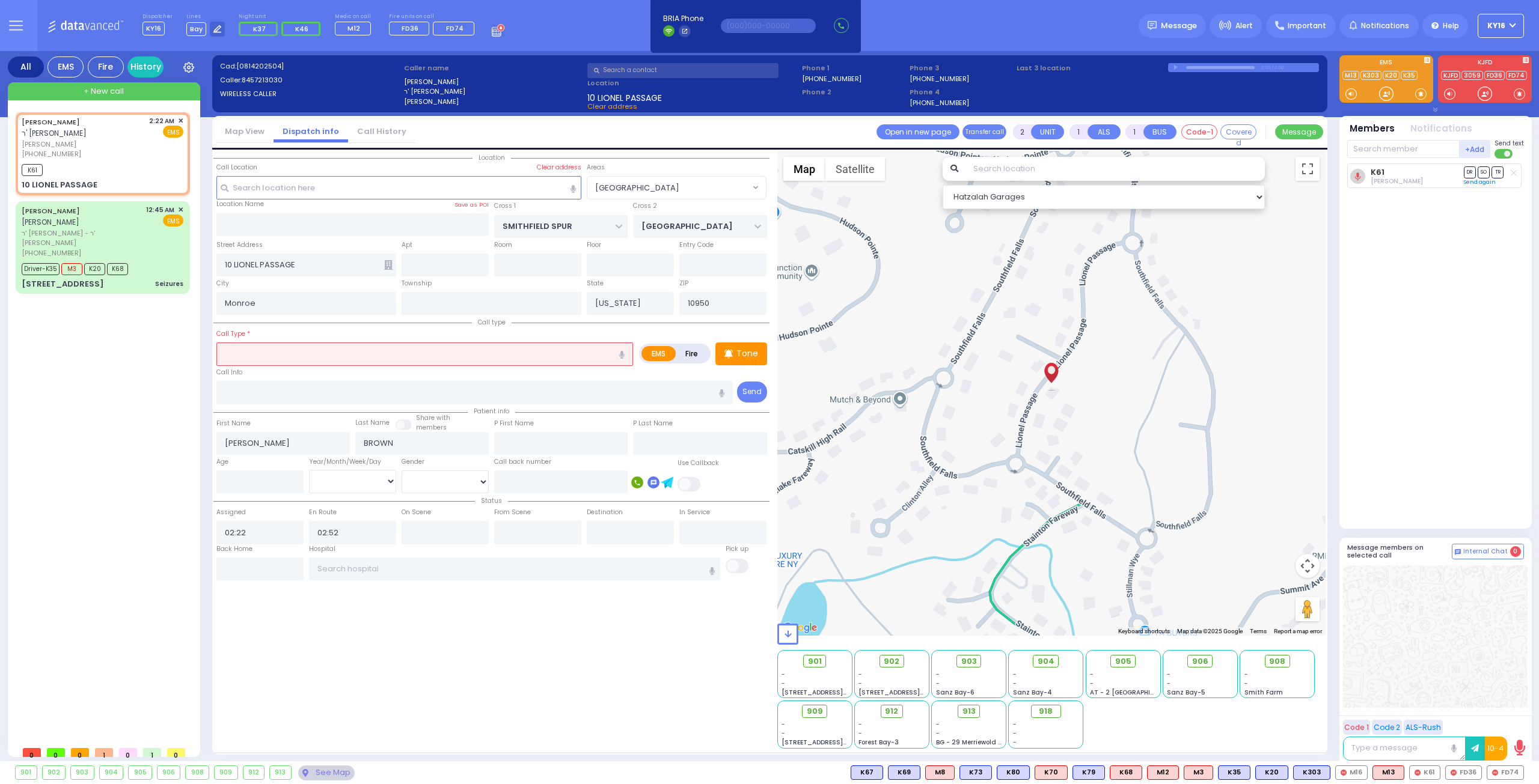
click at [336, 351] on input "text" at bounding box center [425, 354] width 416 height 23
type input "pt"
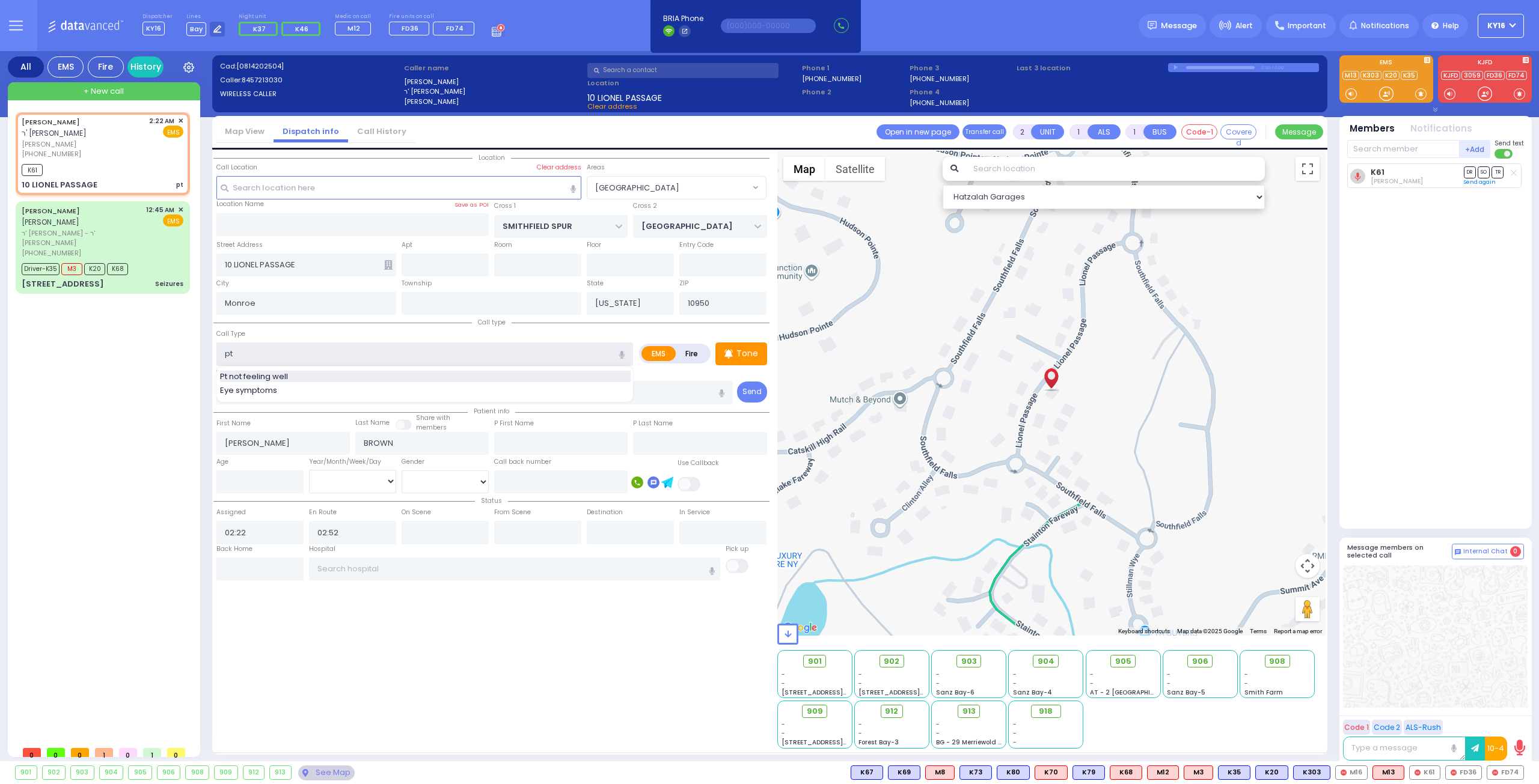
select select
radio input "true"
select select
type input "pt"
select select "[GEOGRAPHIC_DATA]"
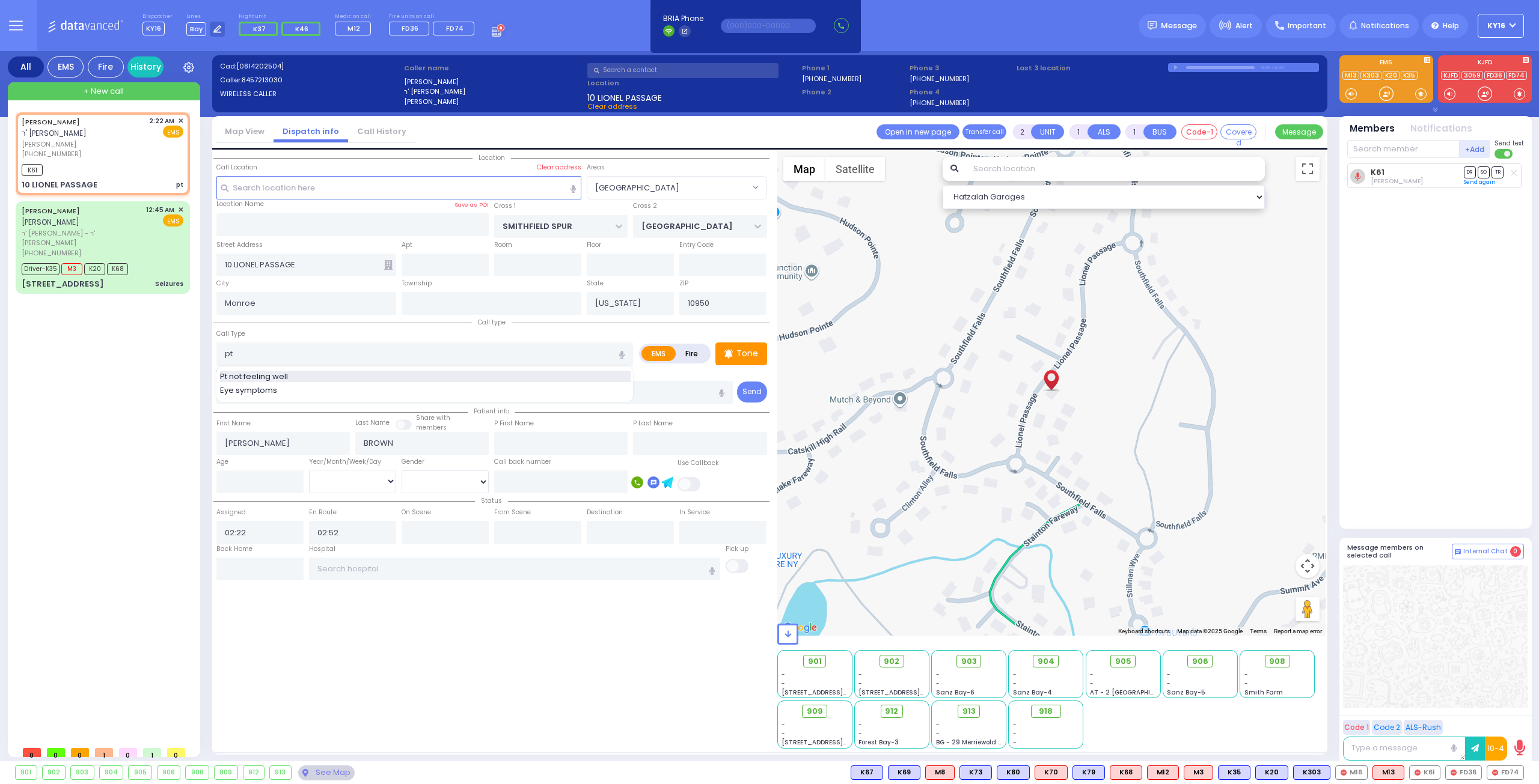
select select "Hatzalah Garages"
click at [307, 371] on div "Pt not feeling well" at bounding box center [425, 377] width 411 height 12
type input "Pt not feeling well"
type input "1"
type input "0"
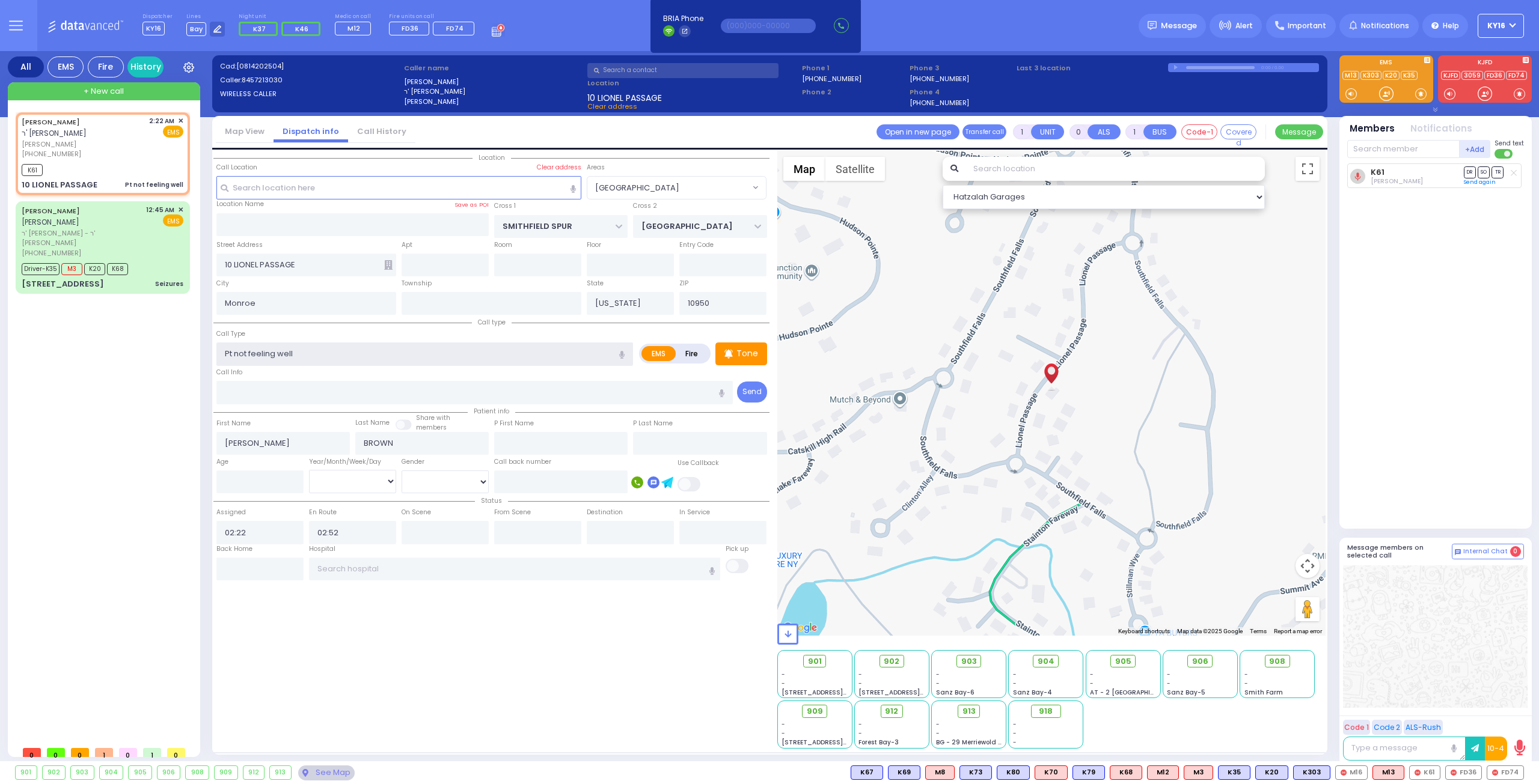
select select
radio input "true"
select select
select select "Hatzalah Garages"
select select "[GEOGRAPHIC_DATA]"
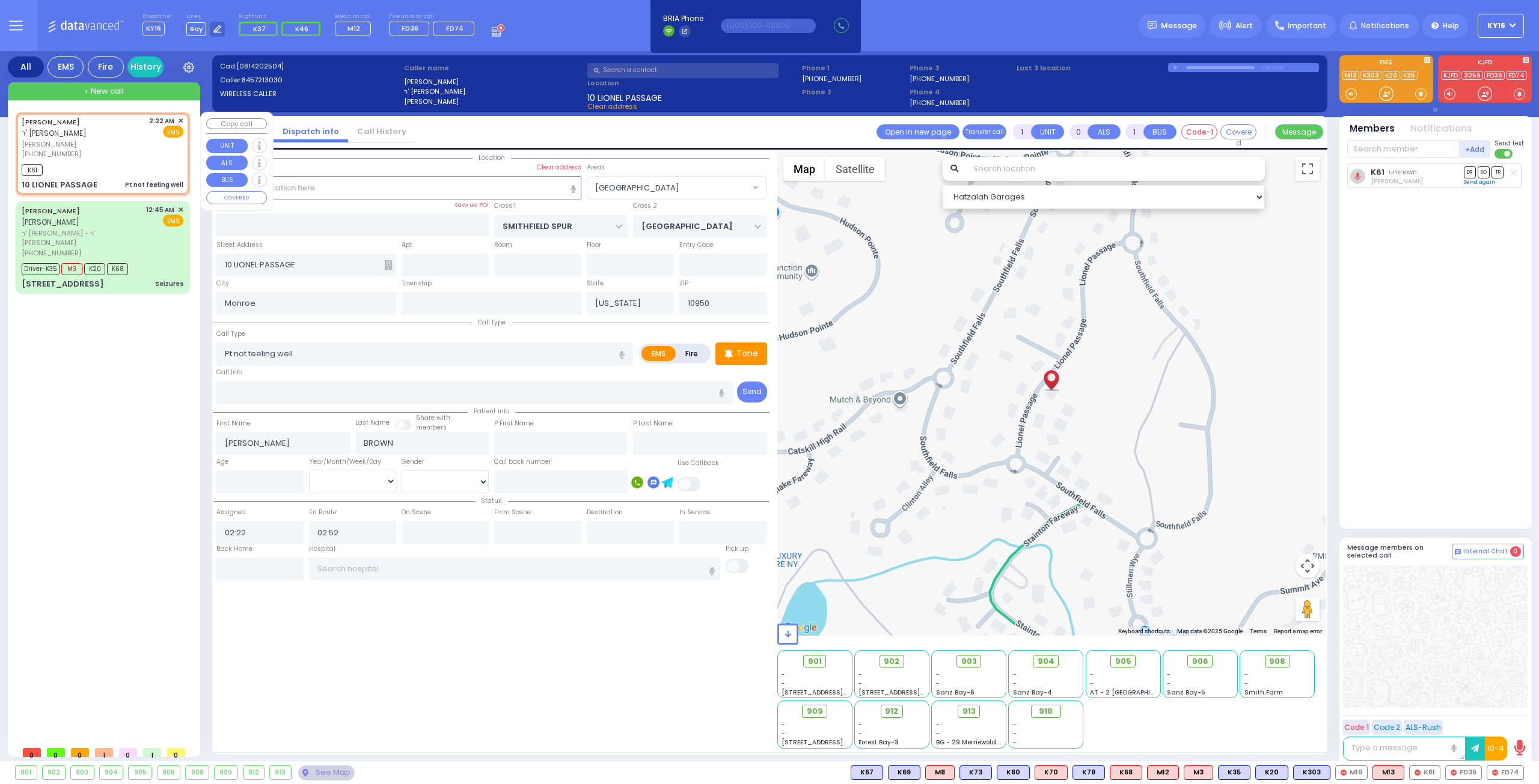
click at [178, 116] on div "2:22 AM ✕" at bounding box center [166, 121] width 35 height 10
select select
radio input "true"
select select
select select "Hatzalah Garages"
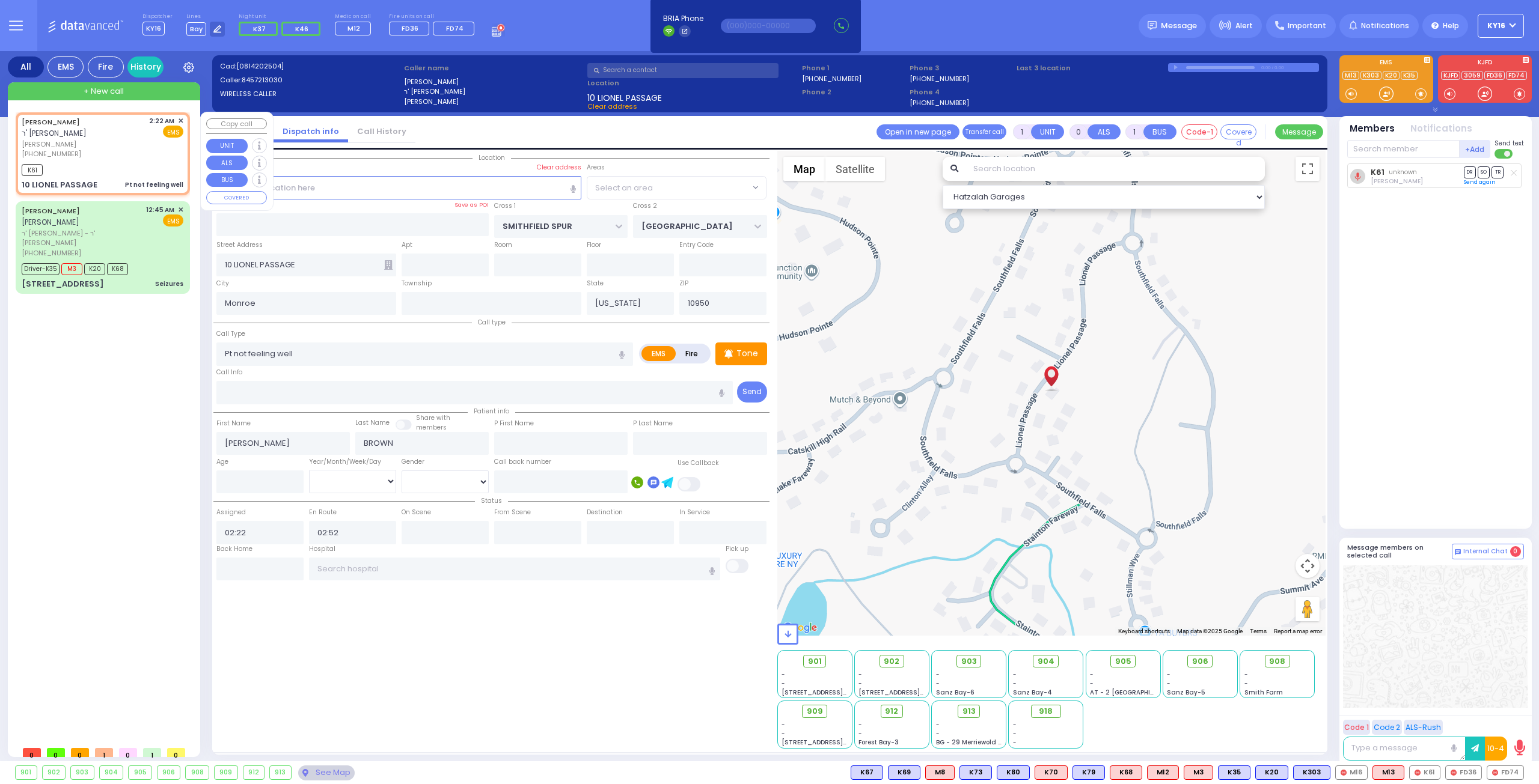
select select
radio input "true"
select select
select select "[GEOGRAPHIC_DATA]"
select select "Hatzalah Garages"
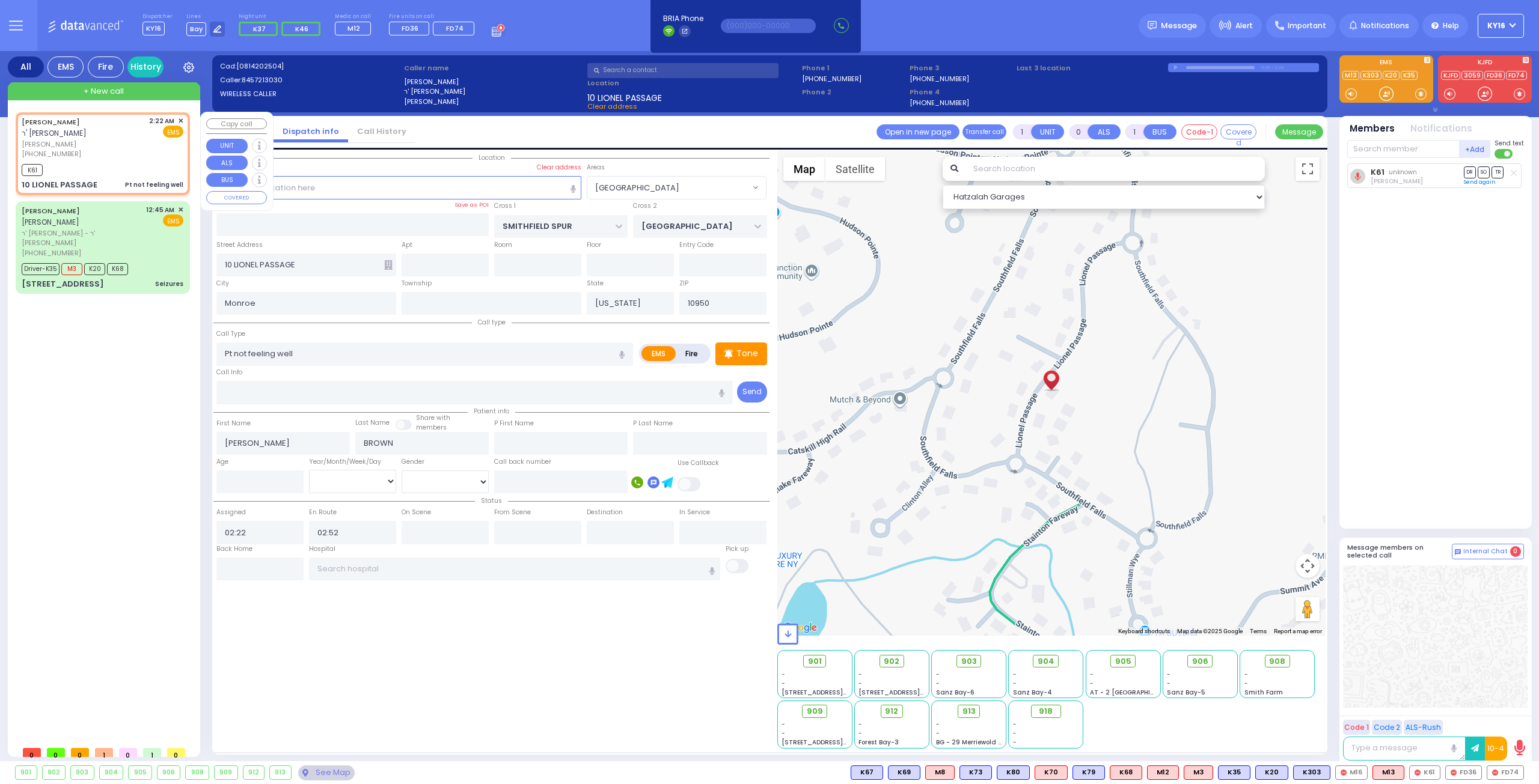
click at [178, 117] on span "✕" at bounding box center [180, 121] width 6 height 10
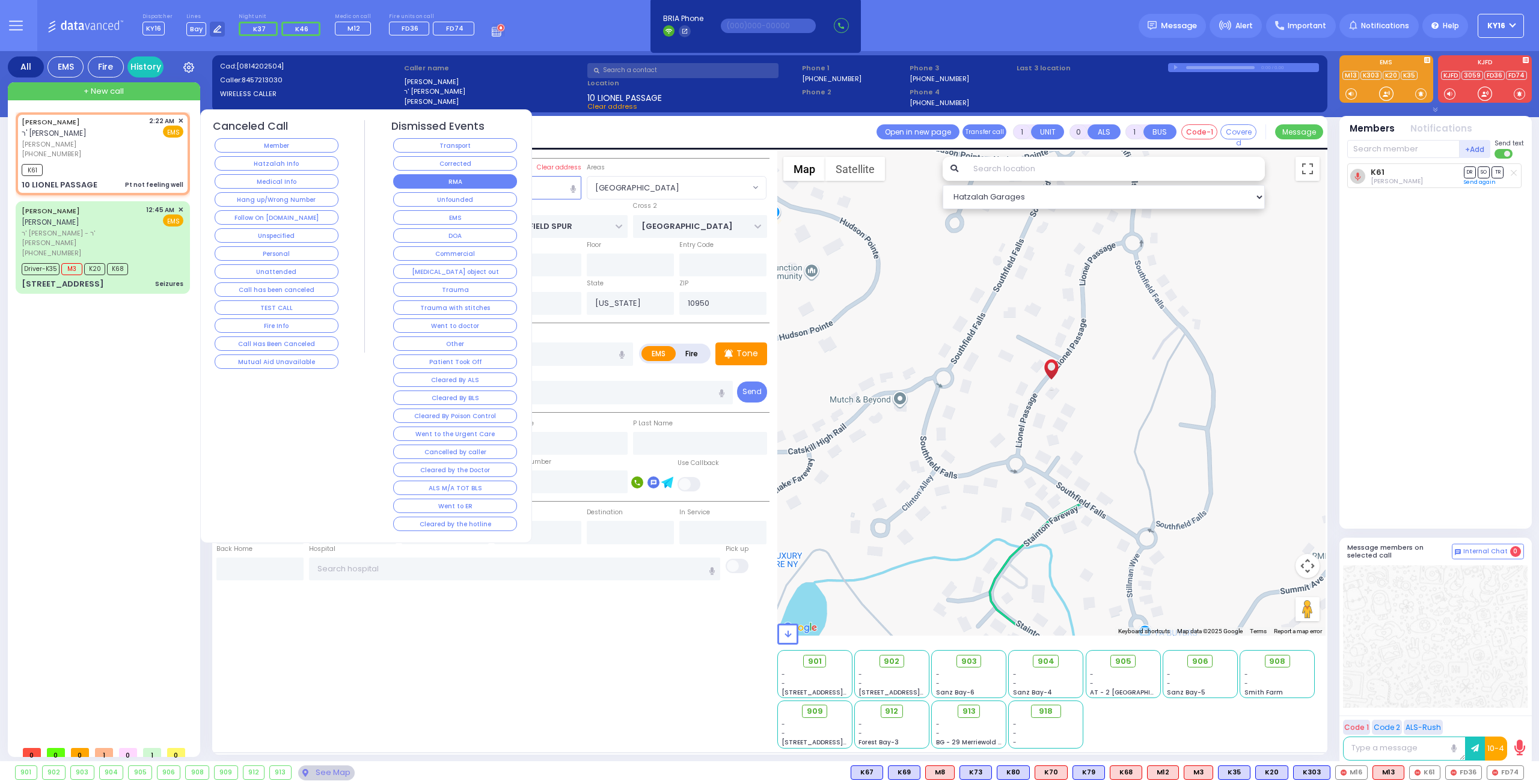
click at [489, 178] on button "RMA" at bounding box center [455, 181] width 124 height 14
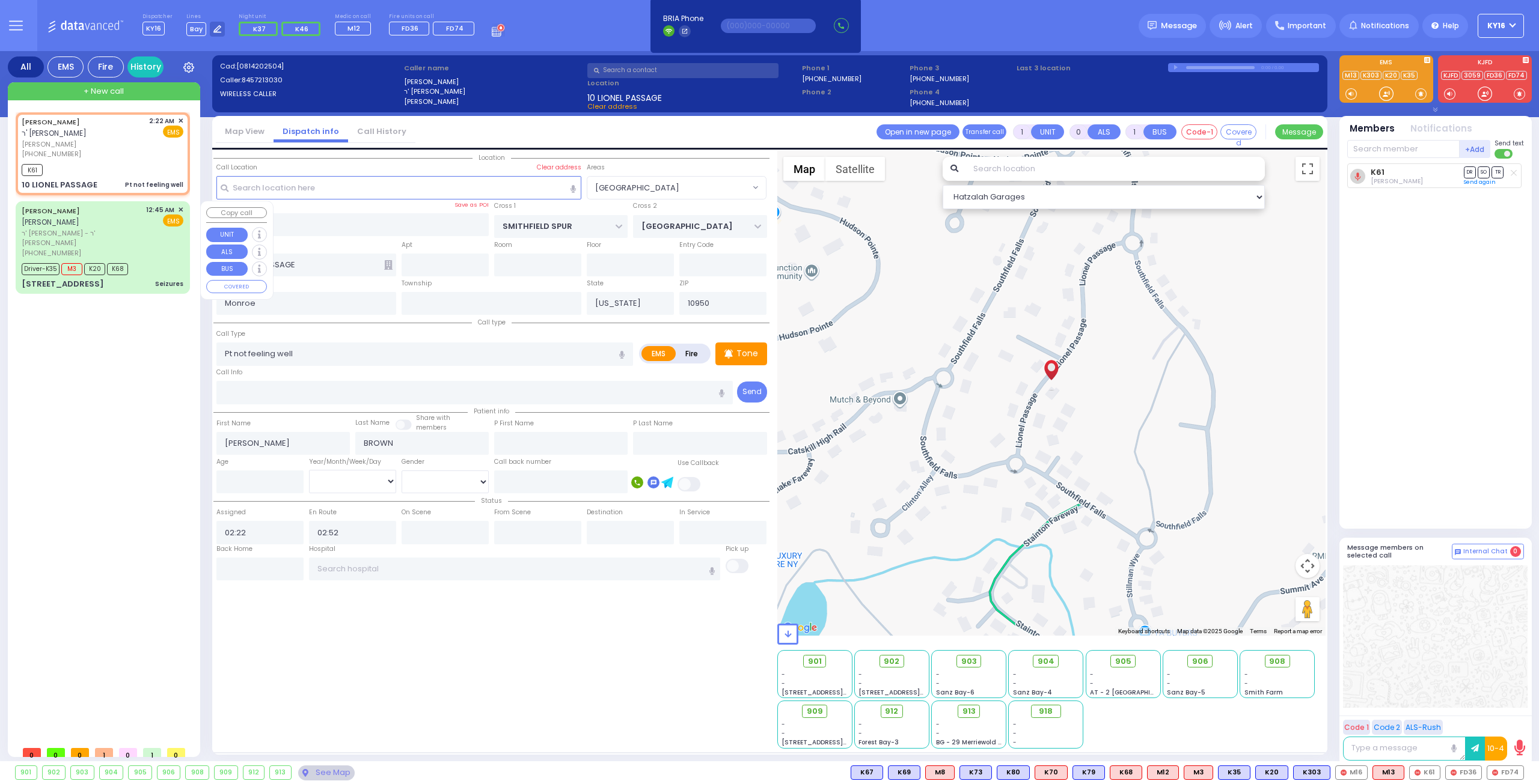
select select
radio input "true"
select select
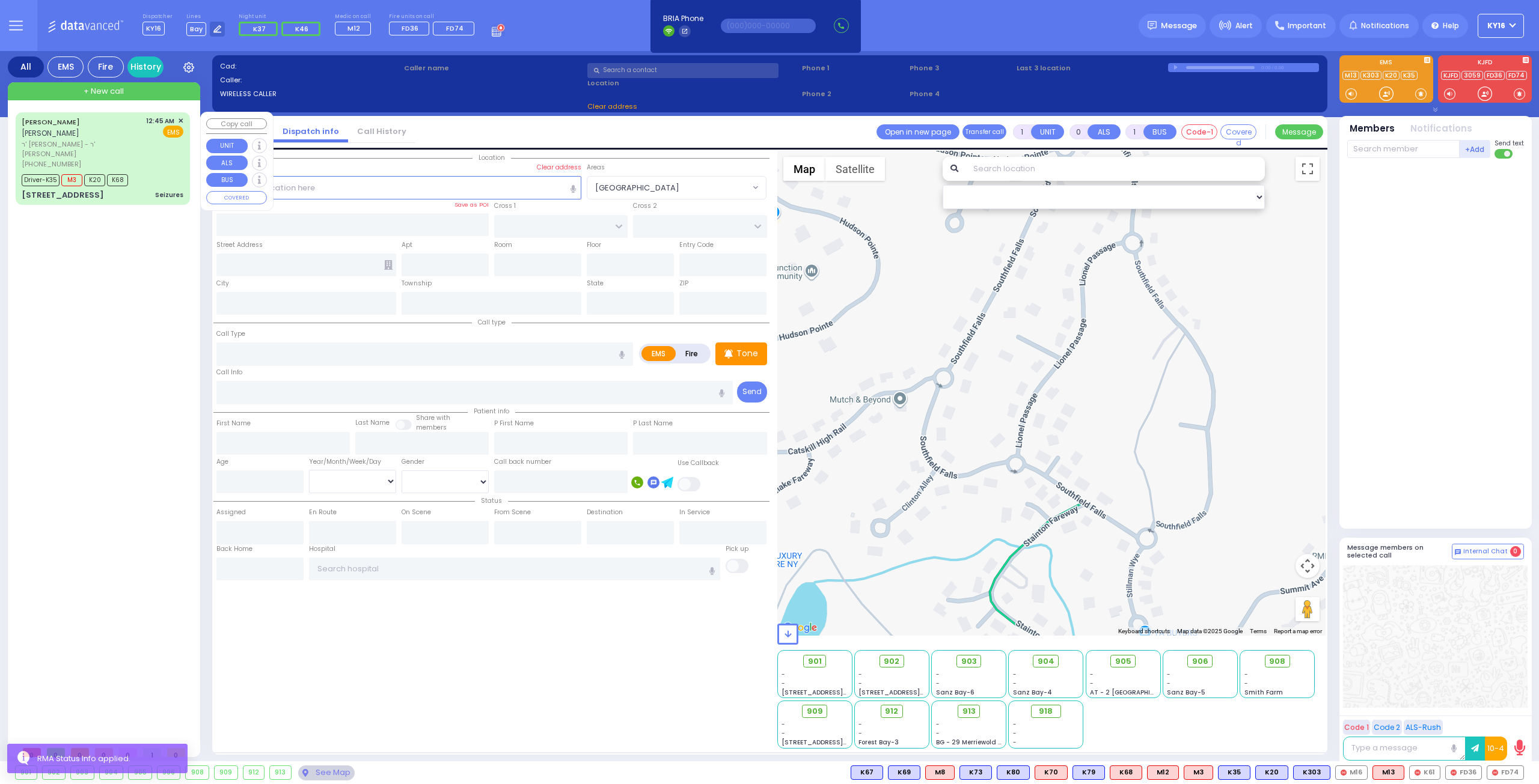
click at [161, 171] on div "Driver-K35 M3 K20 K68" at bounding box center [102, 179] width 162 height 15
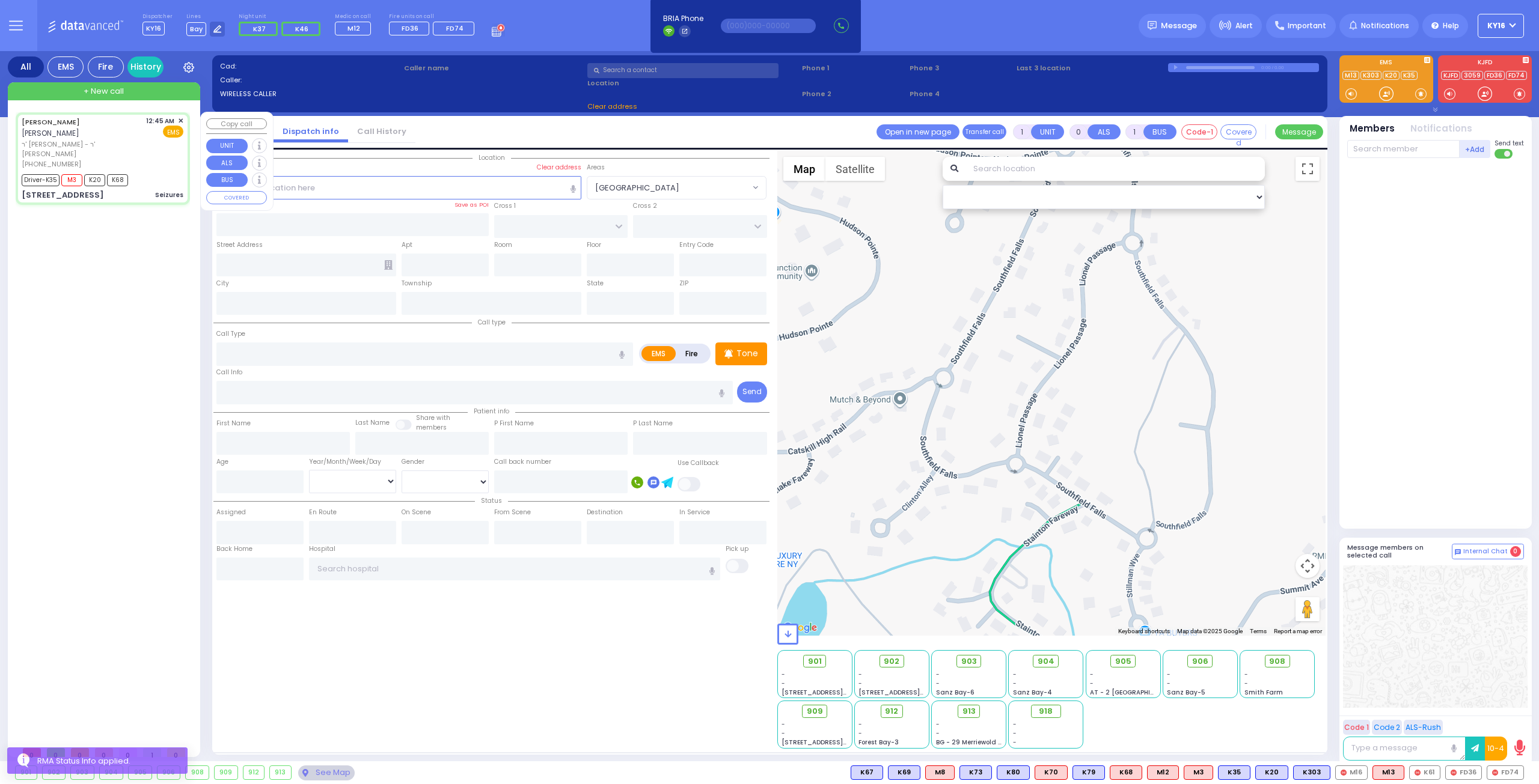
type input "6"
select select
type input "Seizures"
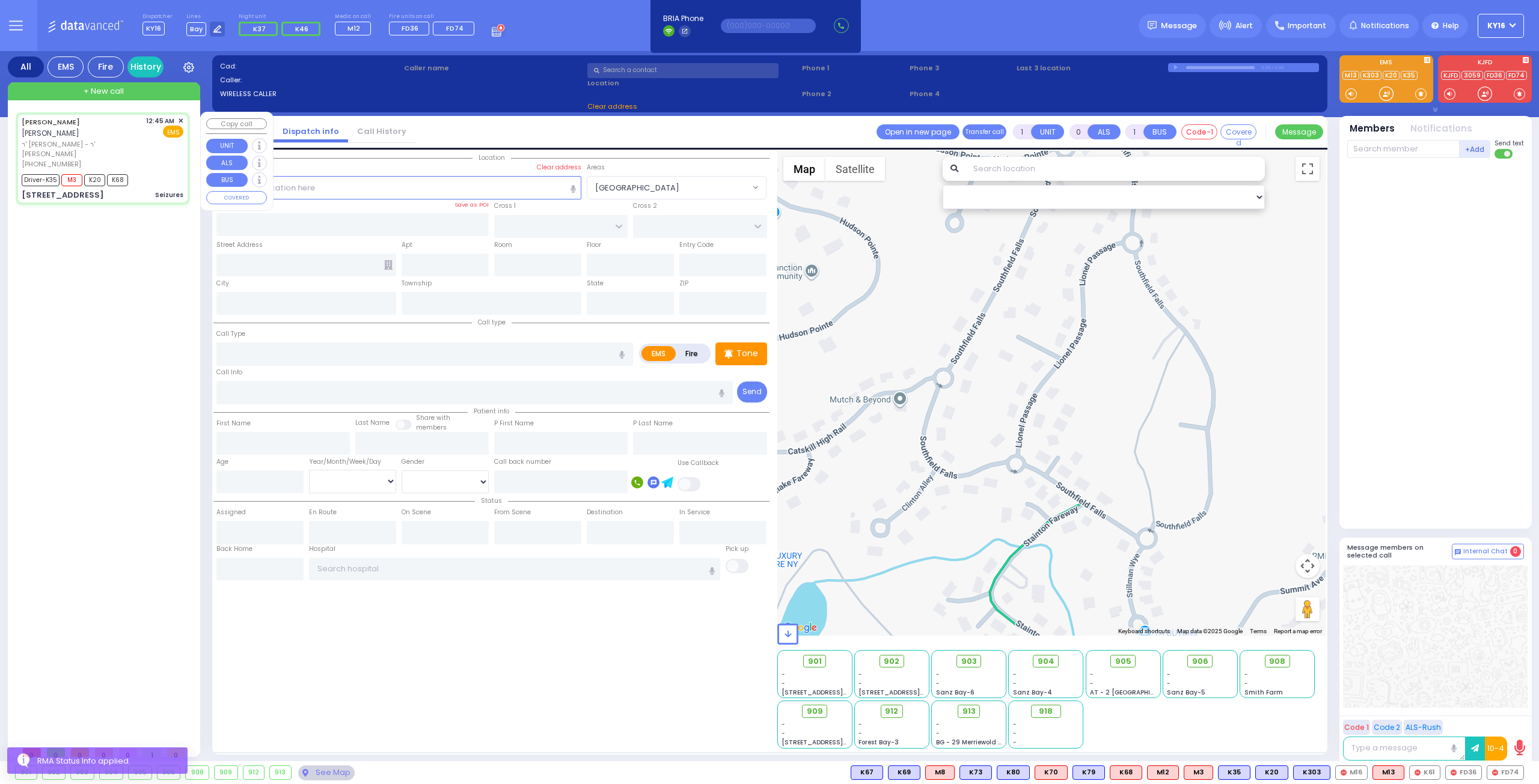
radio input "true"
type input "[PERSON_NAME]"
type input "AKER"
type input "Mendel"
type input "Aker"
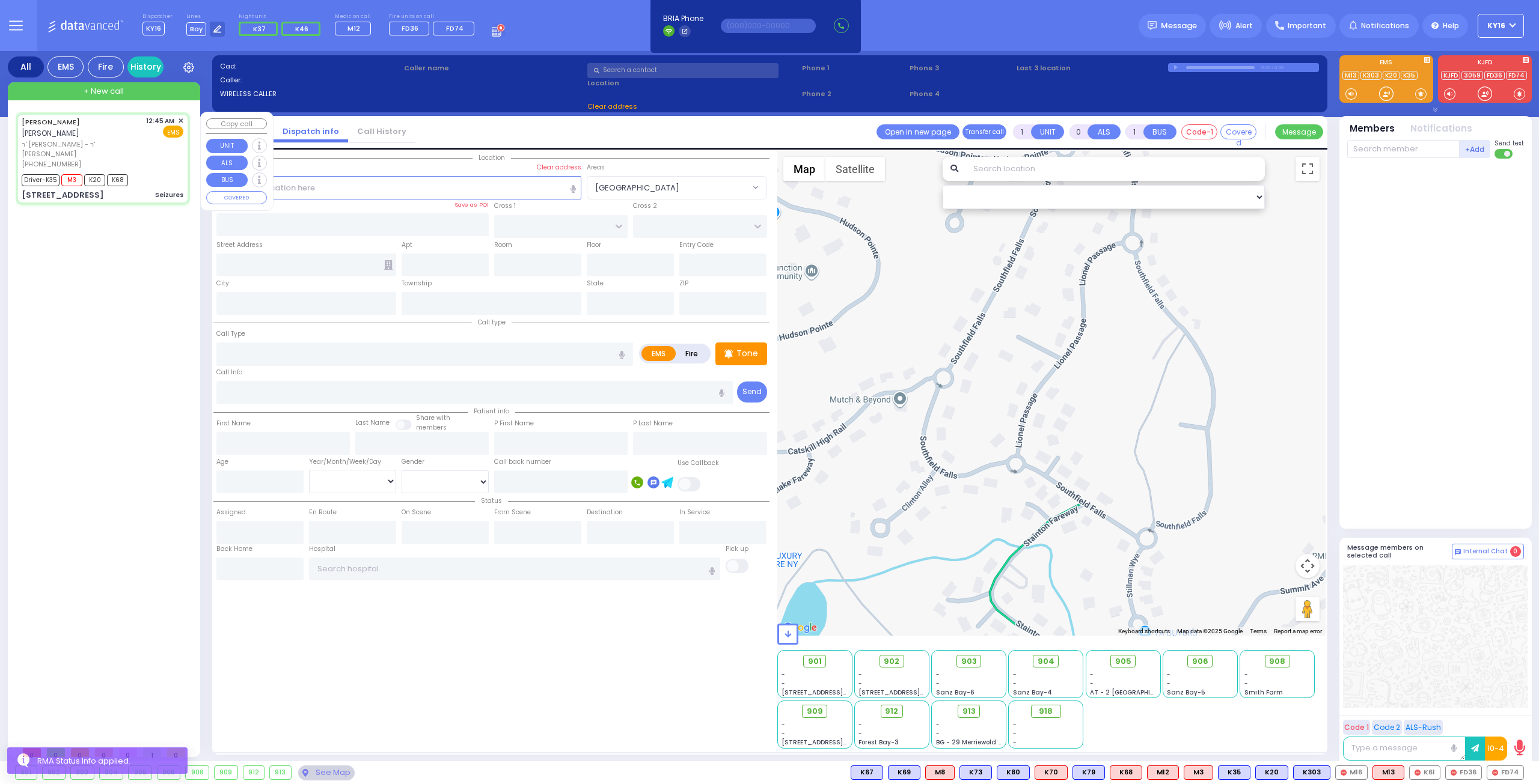
type input "27"
select select "Year"
select select "[DEMOGRAPHIC_DATA]"
type input "00:45"
type input "00:47"
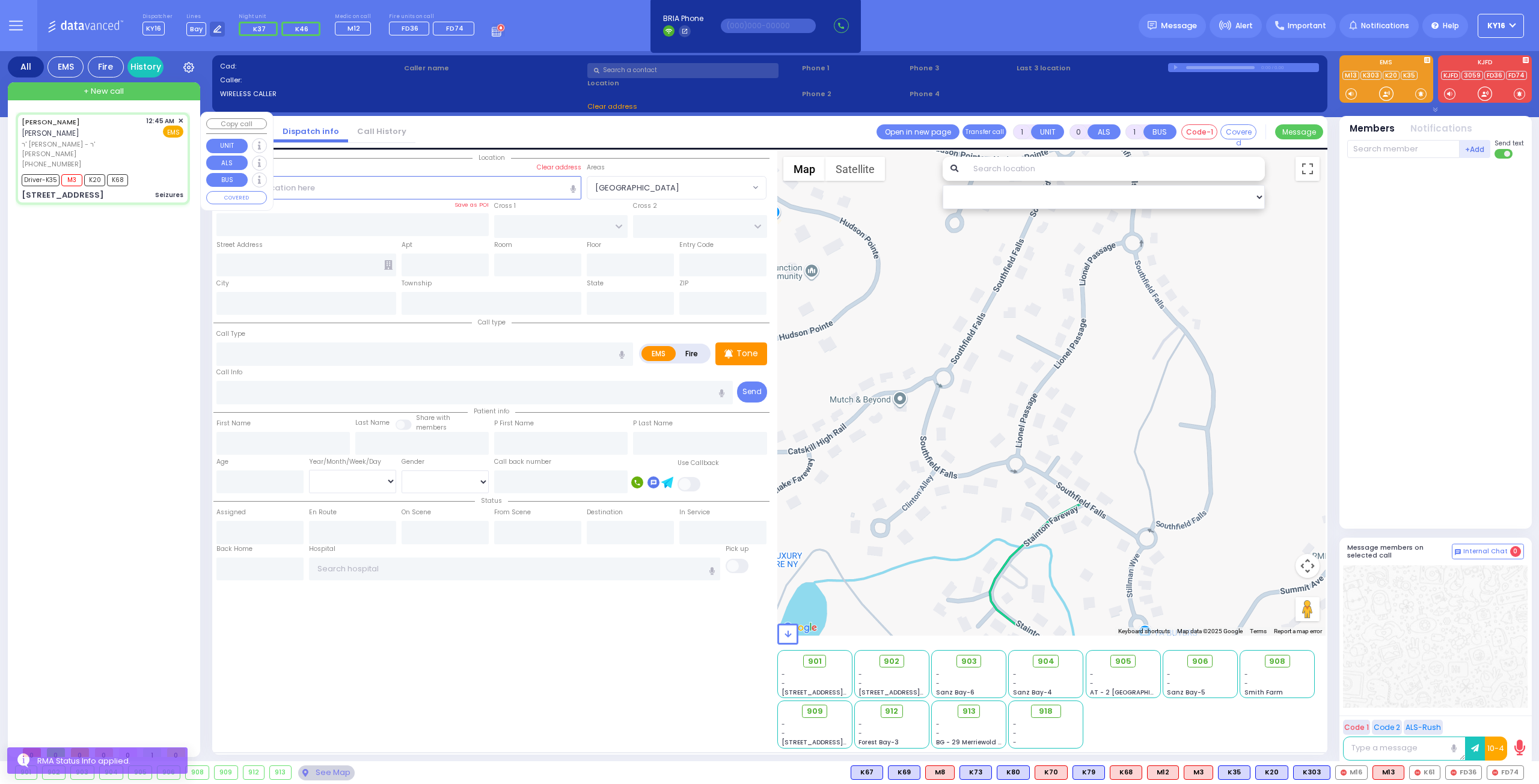
type input "00:49"
type input "01:15"
type input "LIZENSK BLVD"
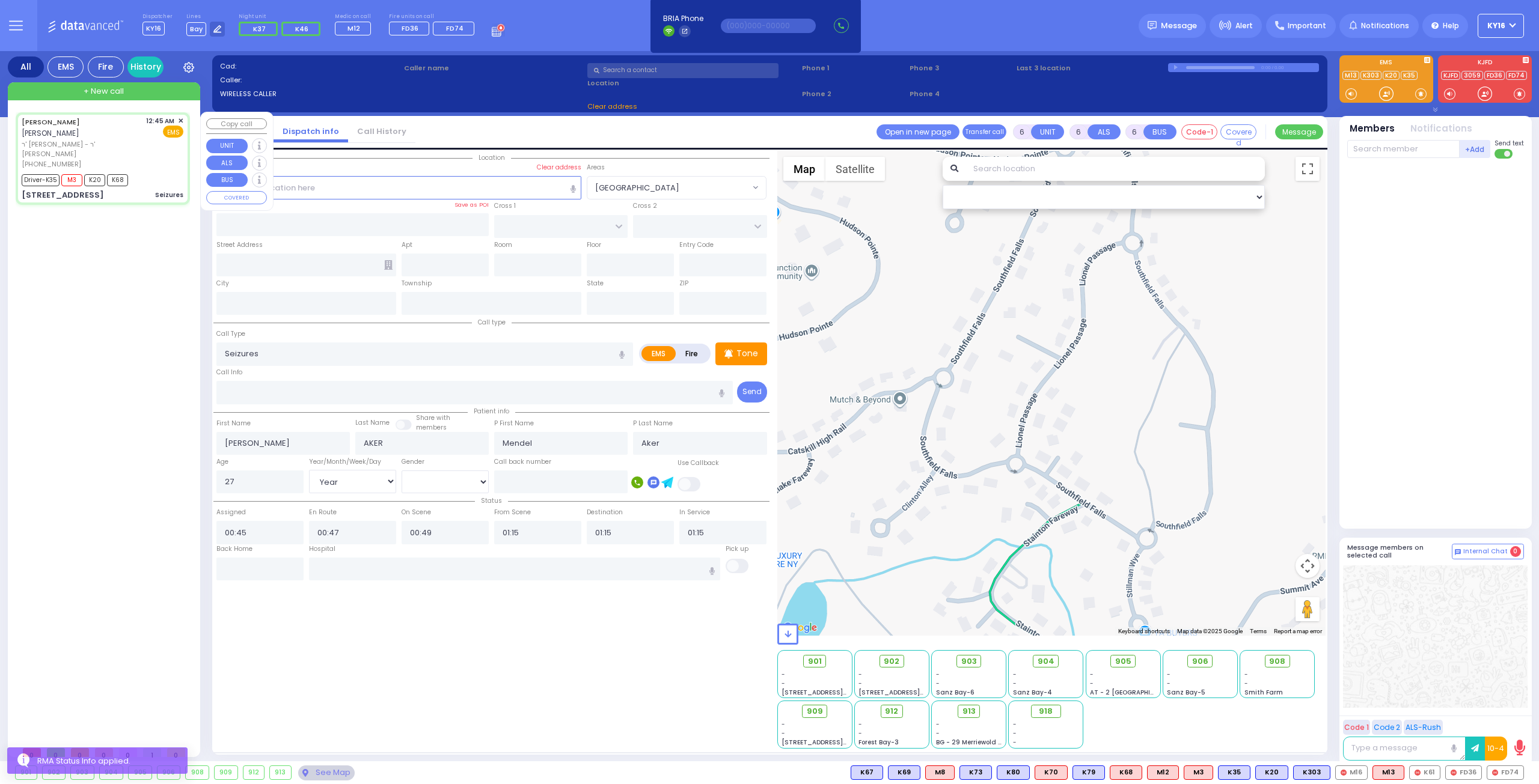
type input "FOREST RD"
type input "4 LIZENSK BLVD"
type input "103"
type input "Monroe"
type input "[US_STATE]"
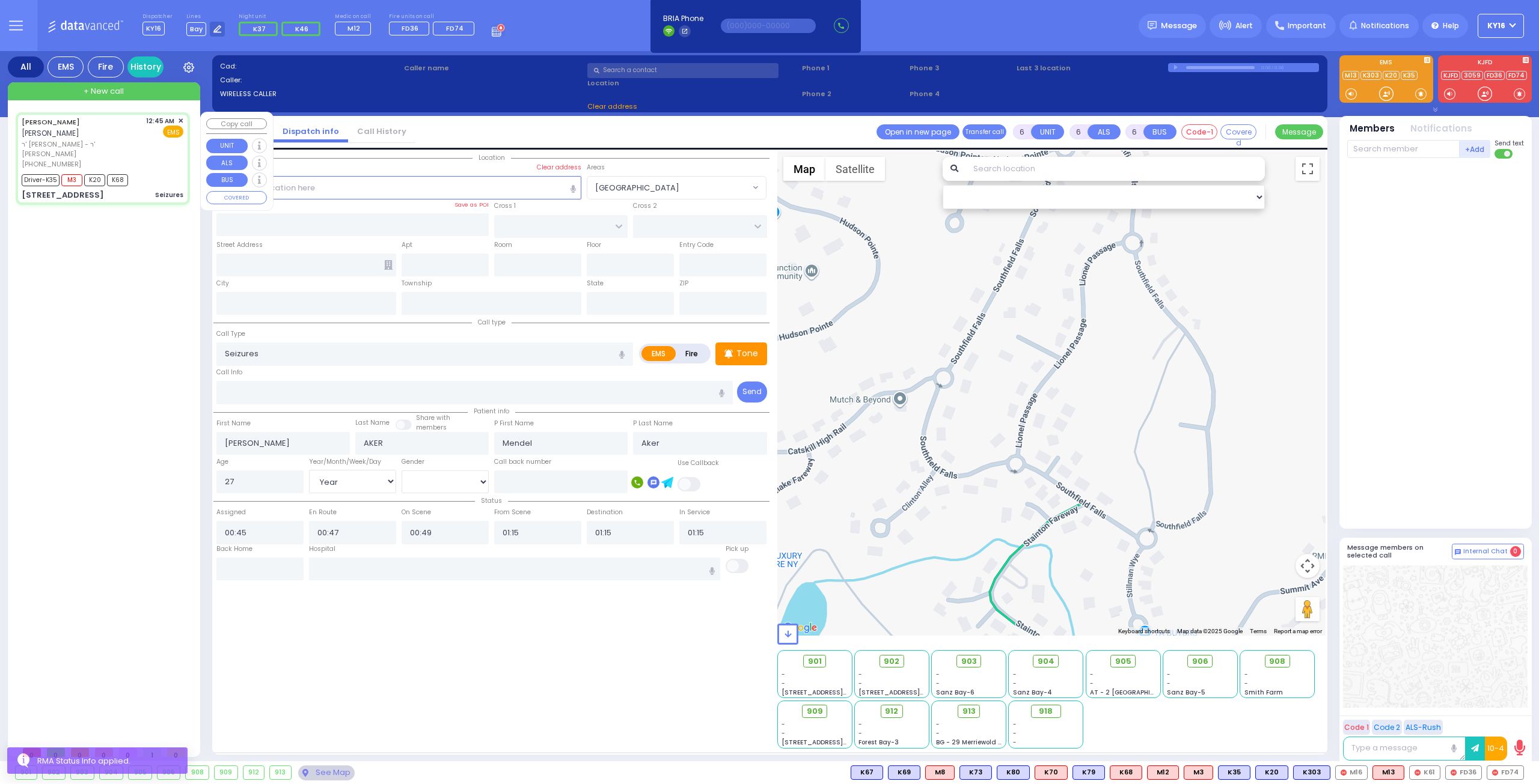
type input "10950"
select select "SECTION 2"
select select "Hatzalah Garages"
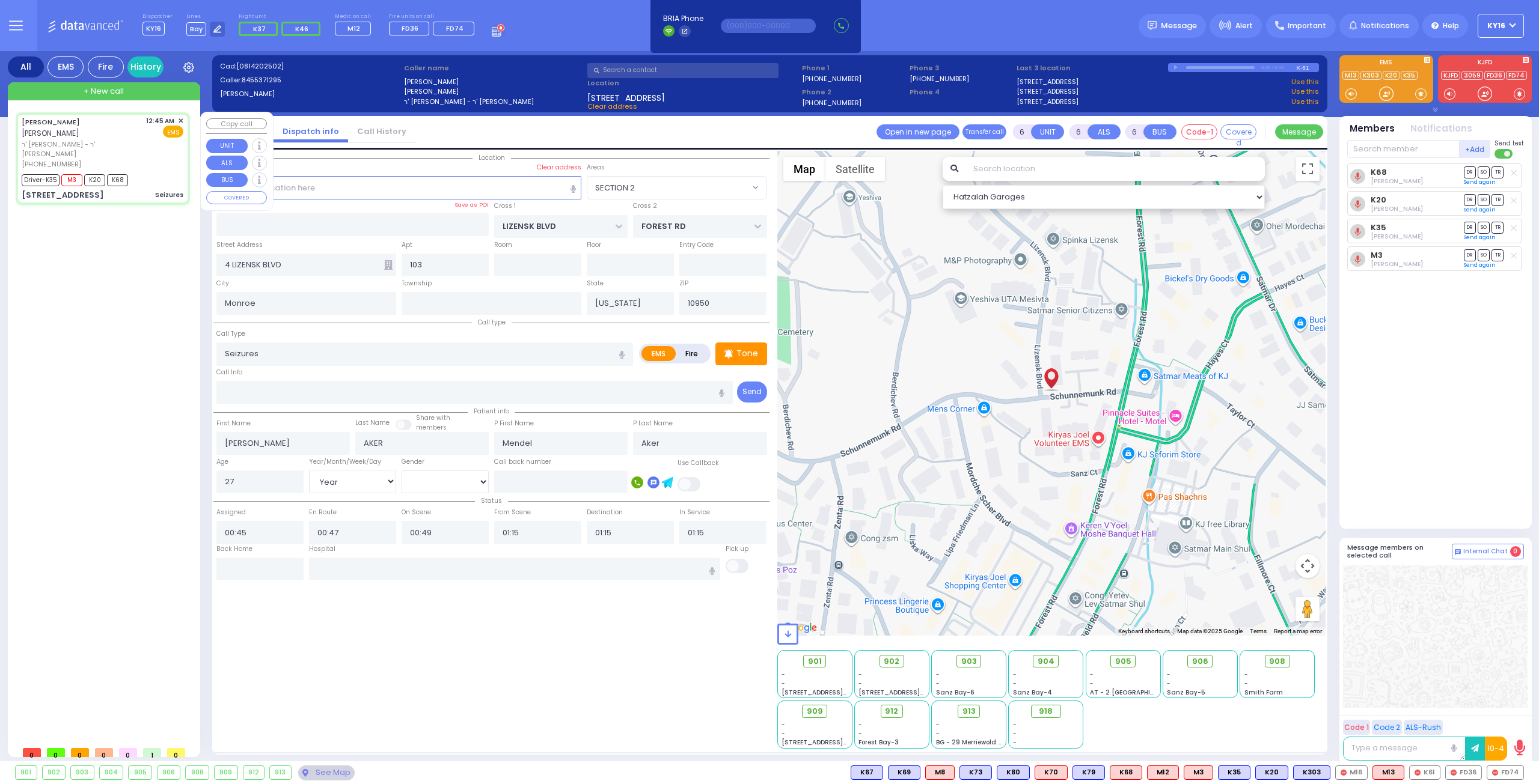
click at [180, 117] on span "✕" at bounding box center [180, 121] width 6 height 10
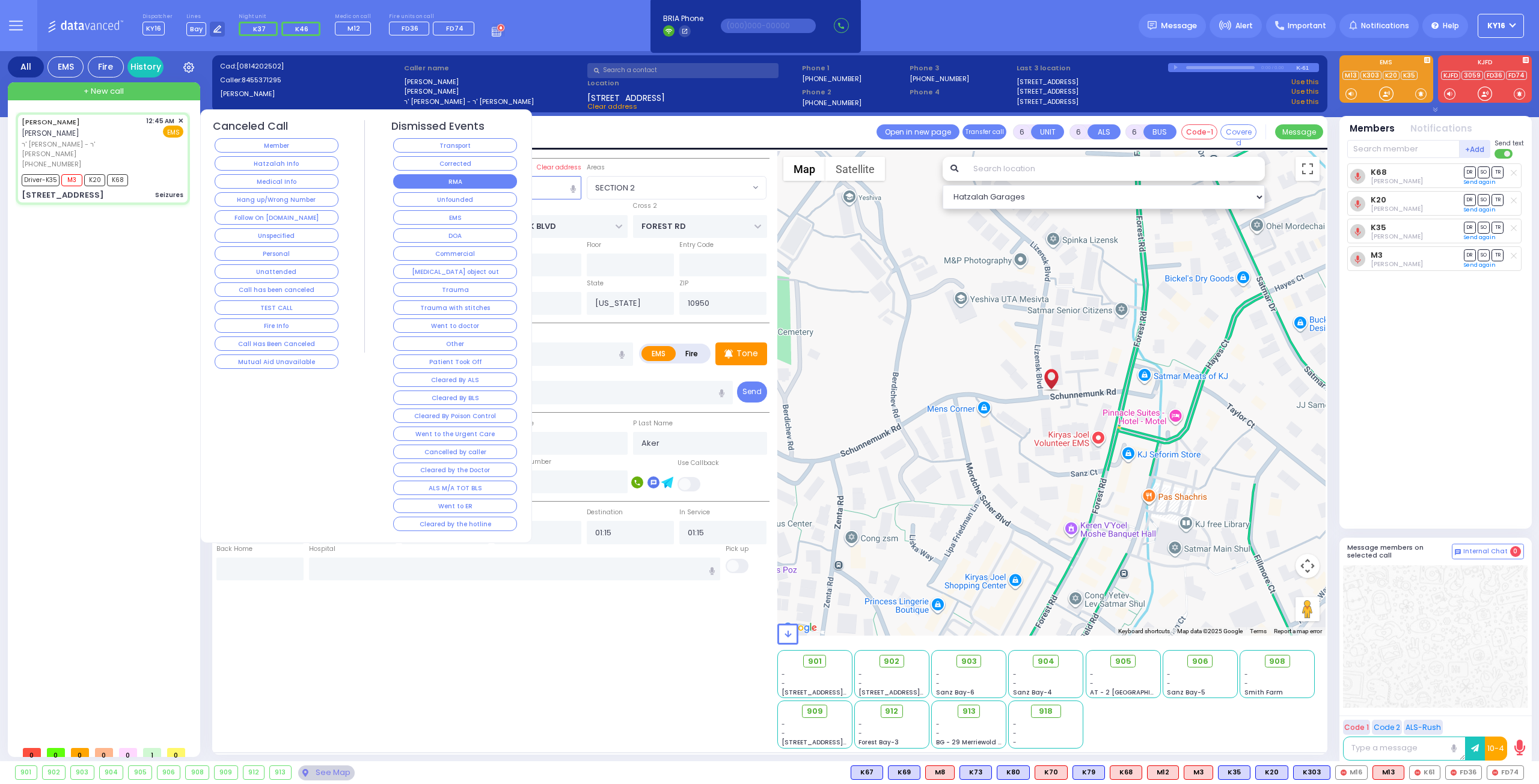
click at [428, 175] on button "RMA" at bounding box center [455, 181] width 124 height 14
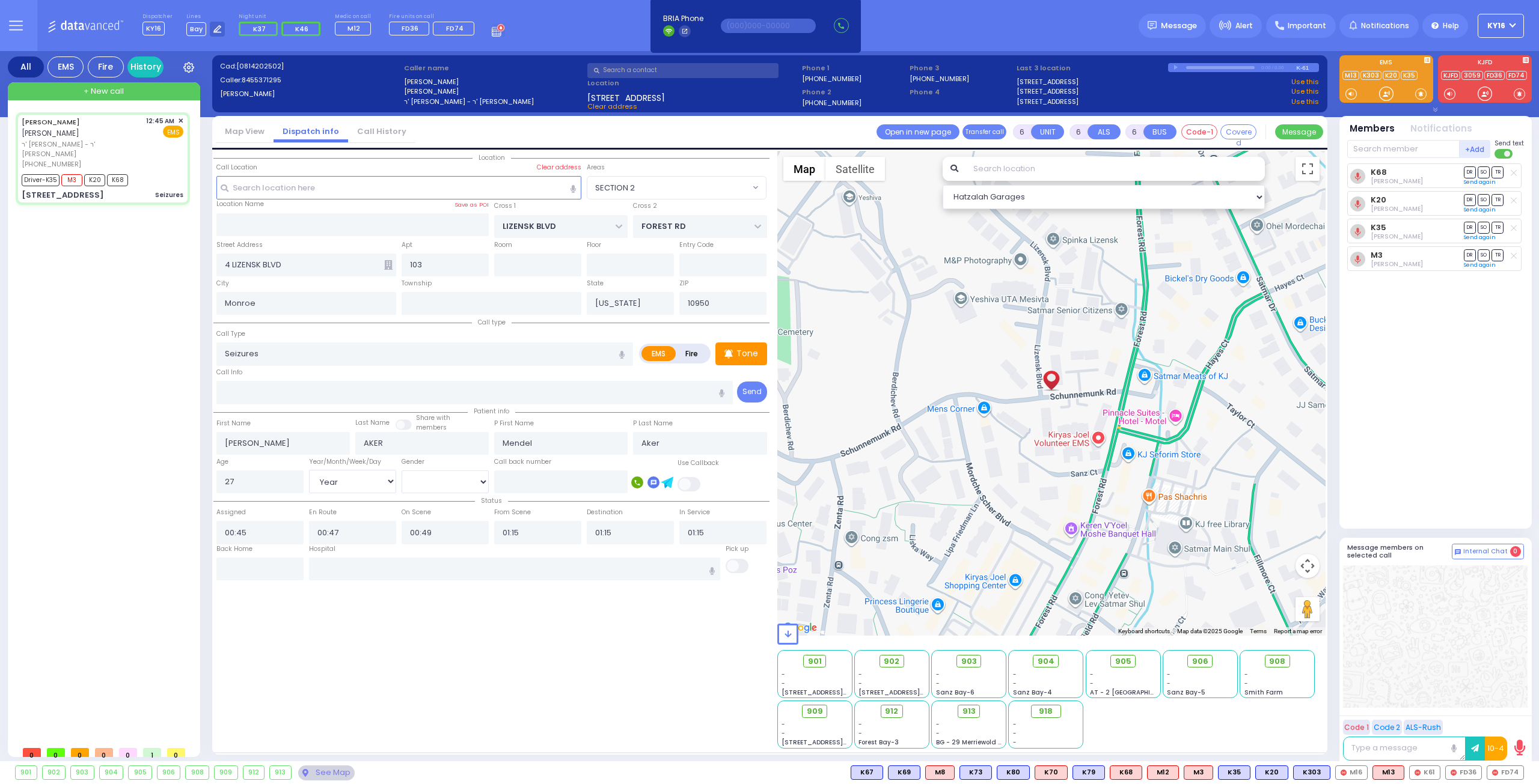
select select
radio input "true"
select select
